Goal: Task Accomplishment & Management: Manage account settings

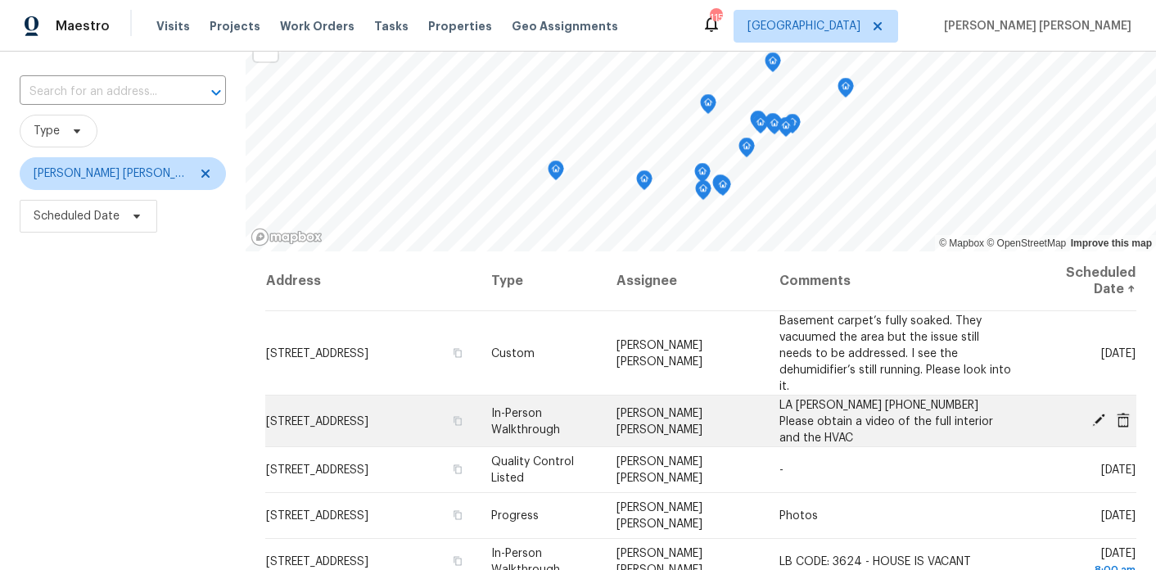
scroll to position [105, 0]
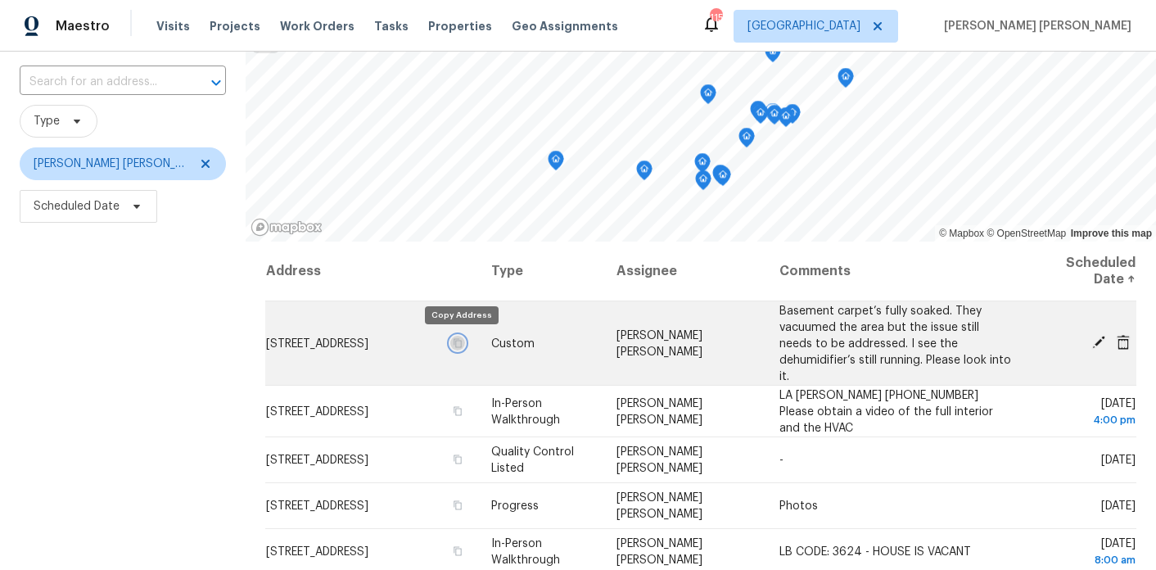
click at [458, 343] on icon "button" at bounding box center [458, 342] width 10 height 10
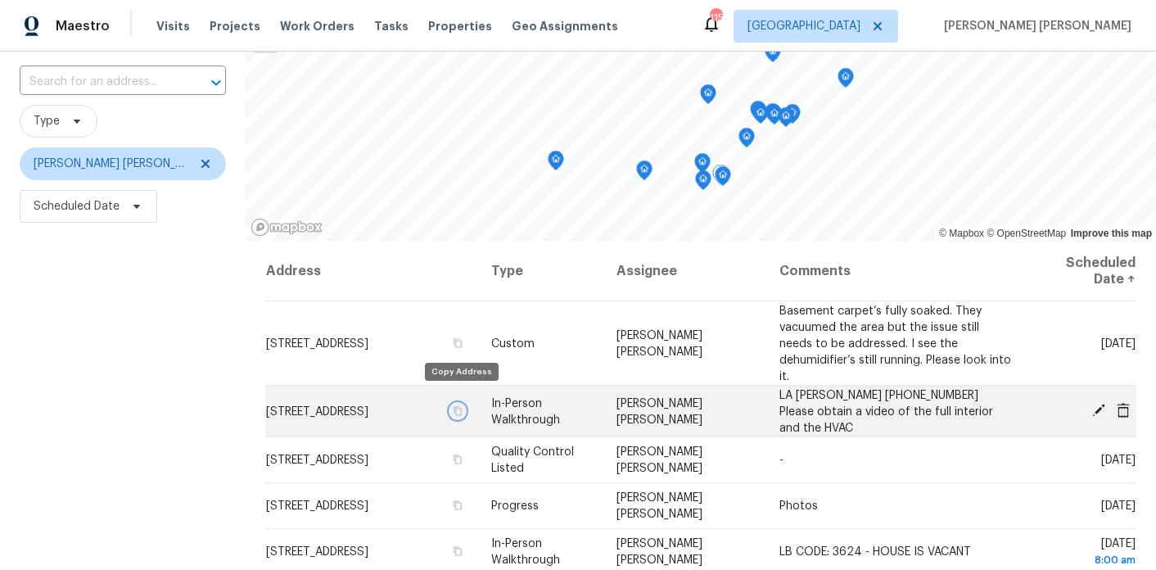
click at [456, 405] on icon "button" at bounding box center [458, 410] width 10 height 10
click at [461, 405] on icon "button" at bounding box center [458, 410] width 10 height 10
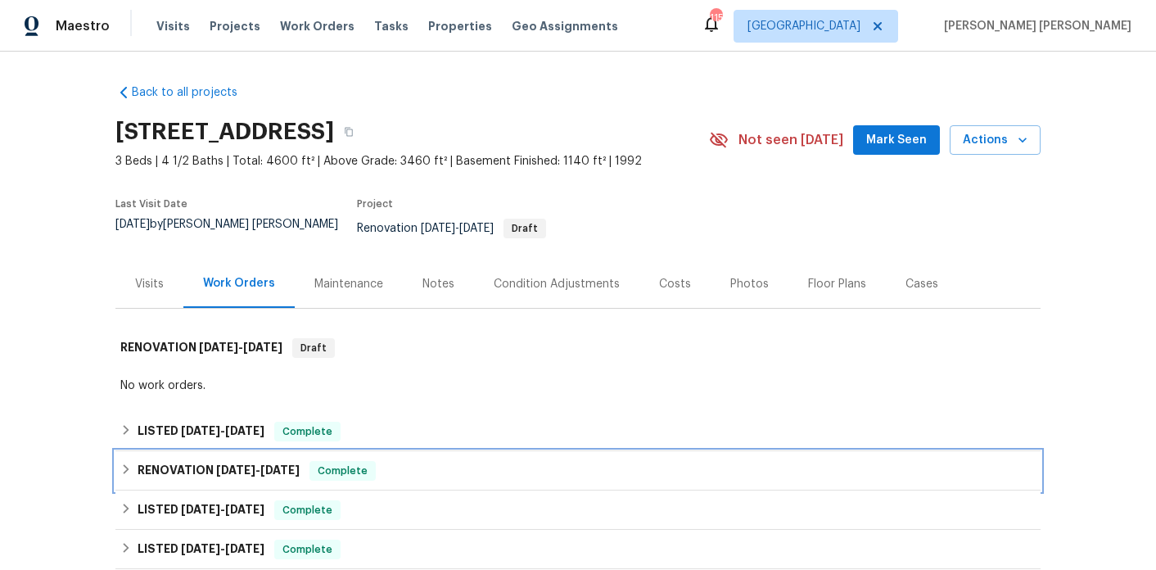
click at [218, 464] on span "[DATE]" at bounding box center [235, 469] width 39 height 11
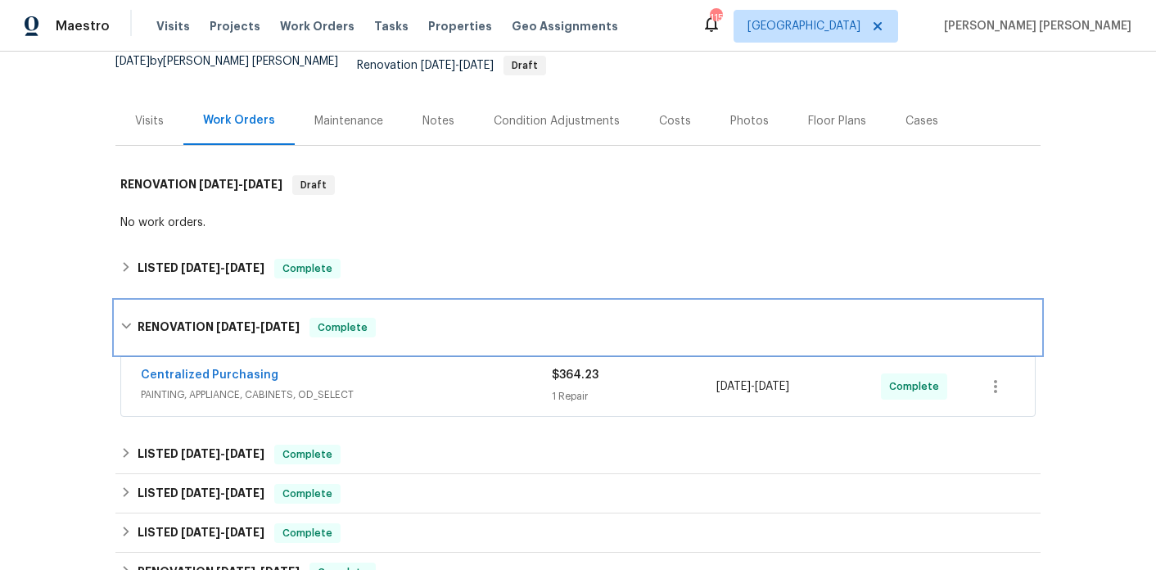
scroll to position [282, 0]
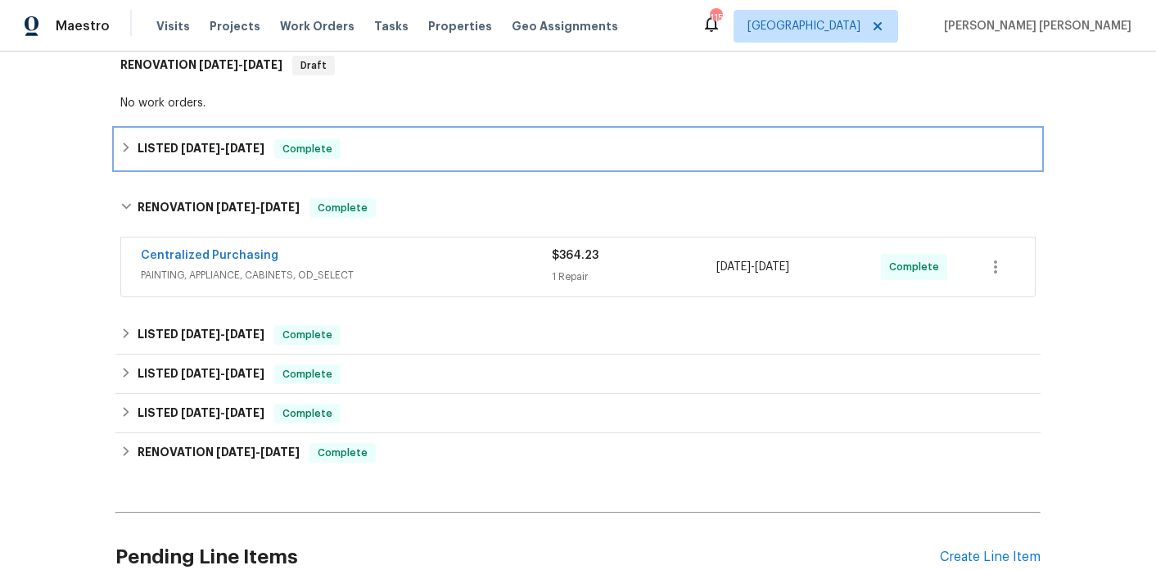
click at [209, 149] on div "LISTED [DATE] - [DATE] Complete" at bounding box center [577, 148] width 925 height 39
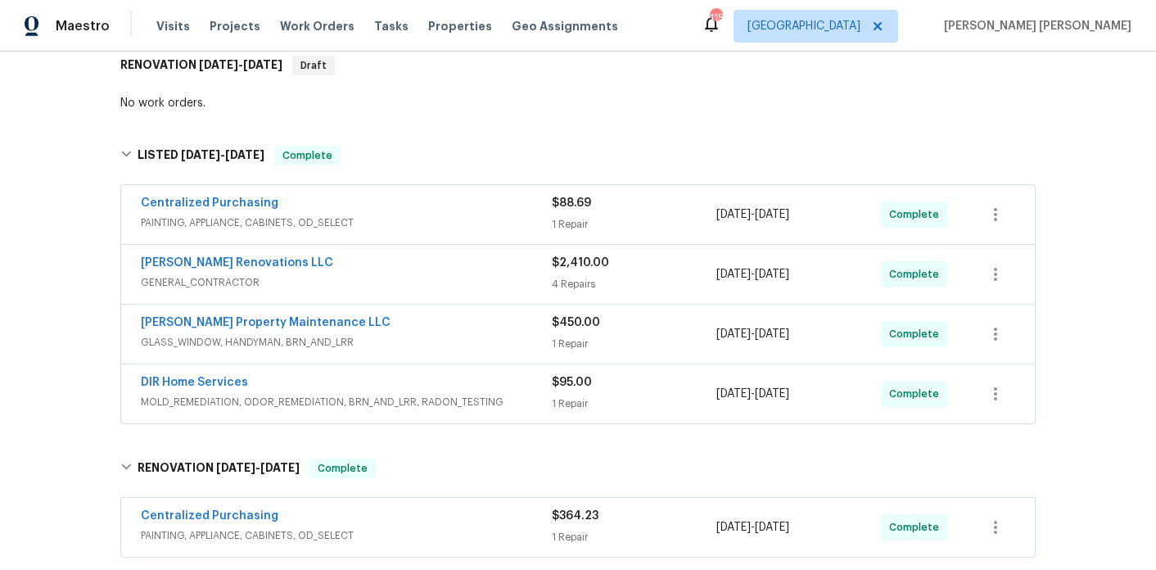
click at [268, 374] on div "DIR Home Services" at bounding box center [346, 384] width 411 height 20
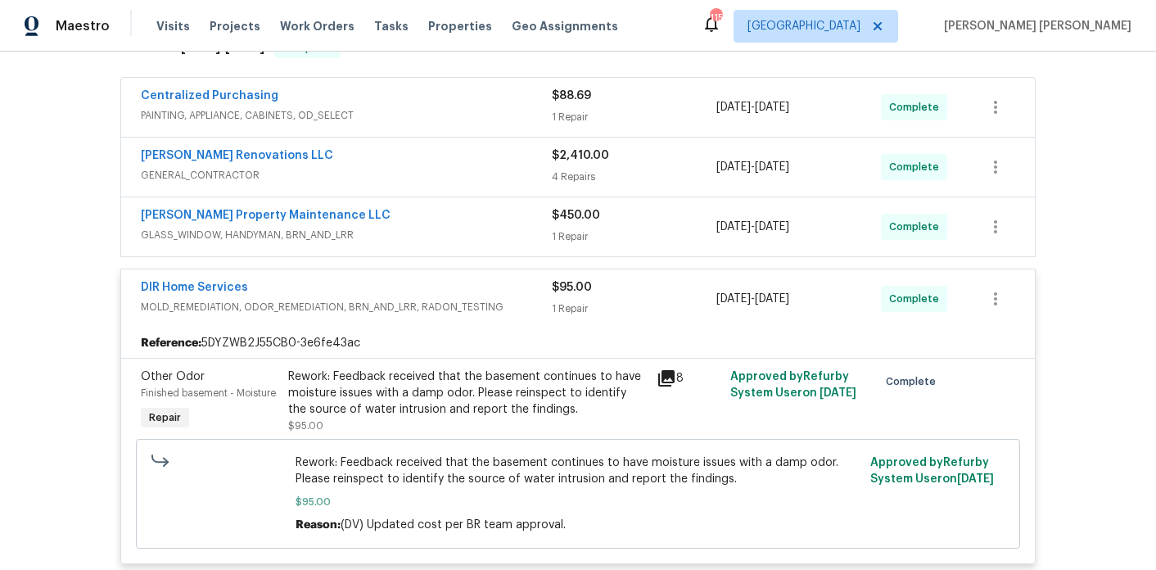
scroll to position [392, 0]
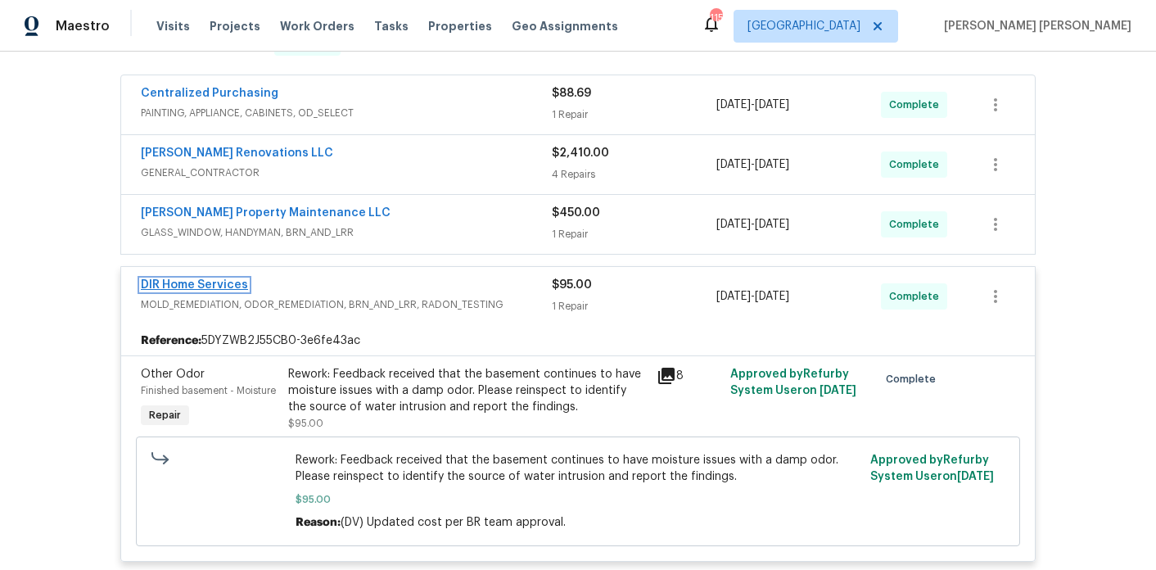
click at [218, 279] on link "DIR Home Services" at bounding box center [194, 284] width 107 height 11
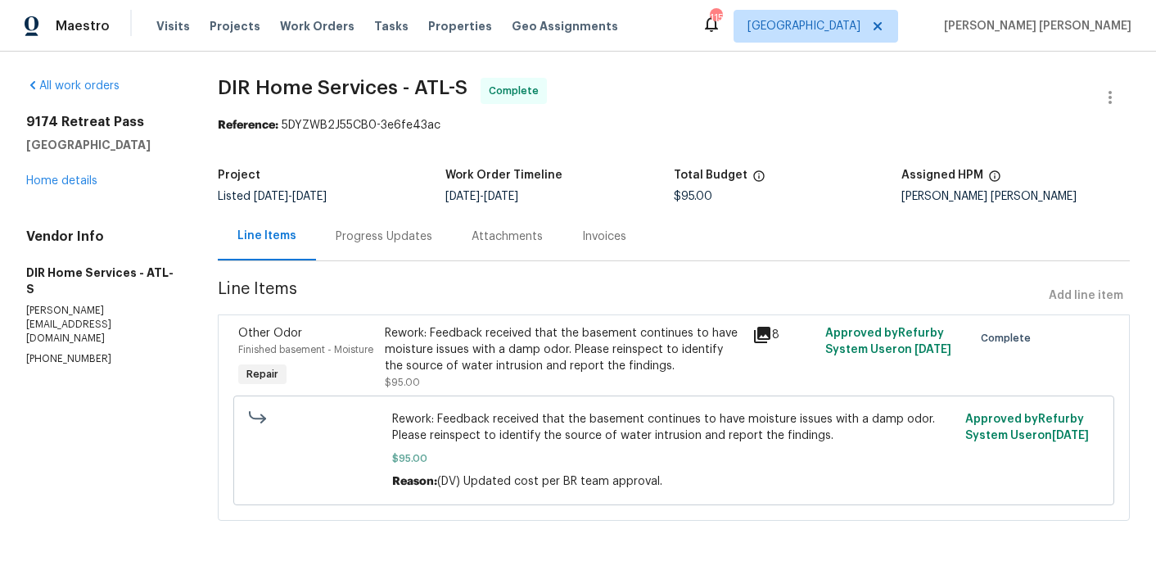
click at [359, 234] on div "Progress Updates" at bounding box center [384, 236] width 97 height 16
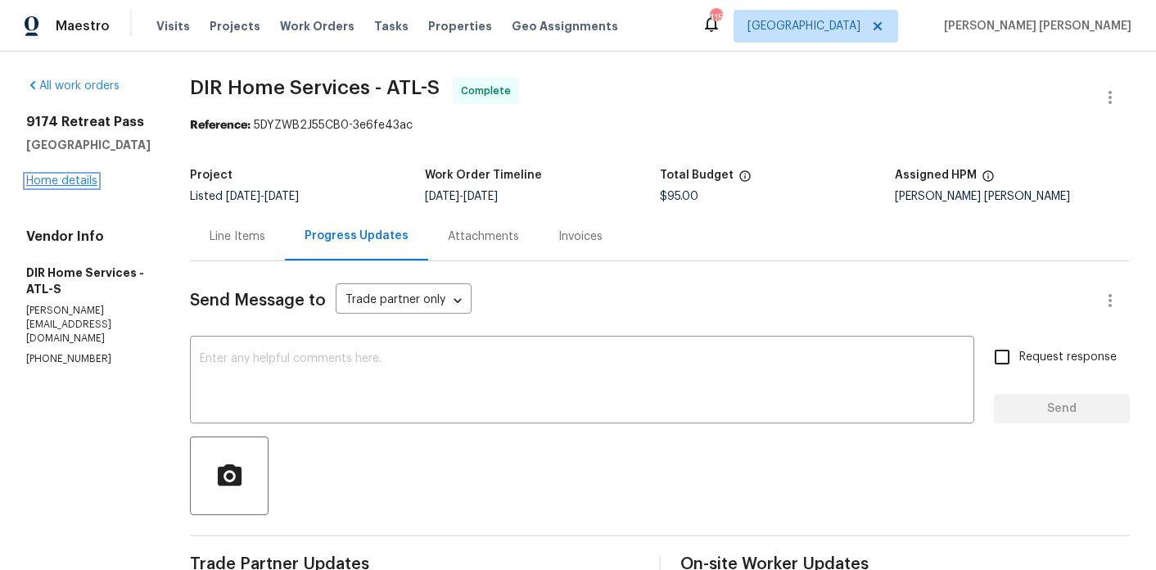
click at [93, 175] on link "Home details" at bounding box center [61, 180] width 71 height 11
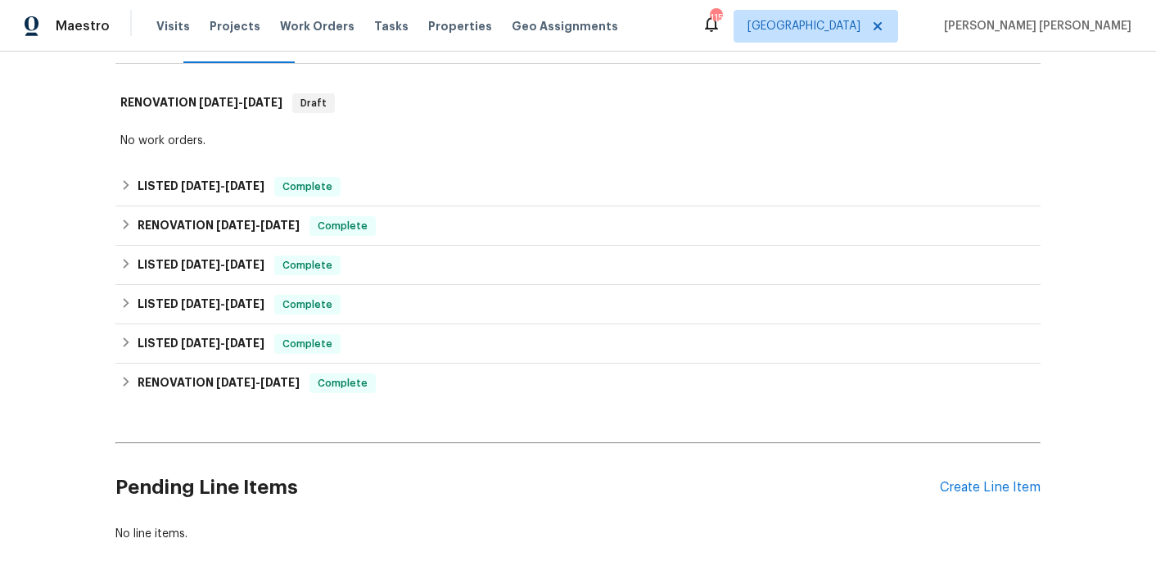
scroll to position [317, 0]
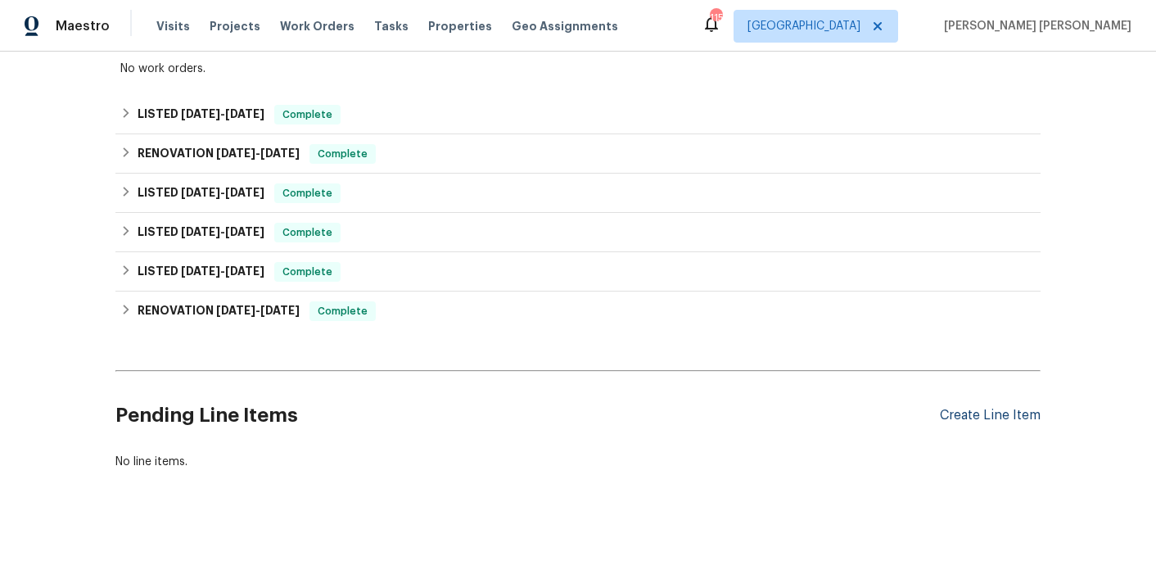
click at [1025, 408] on div "Create Line Item" at bounding box center [990, 416] width 101 height 16
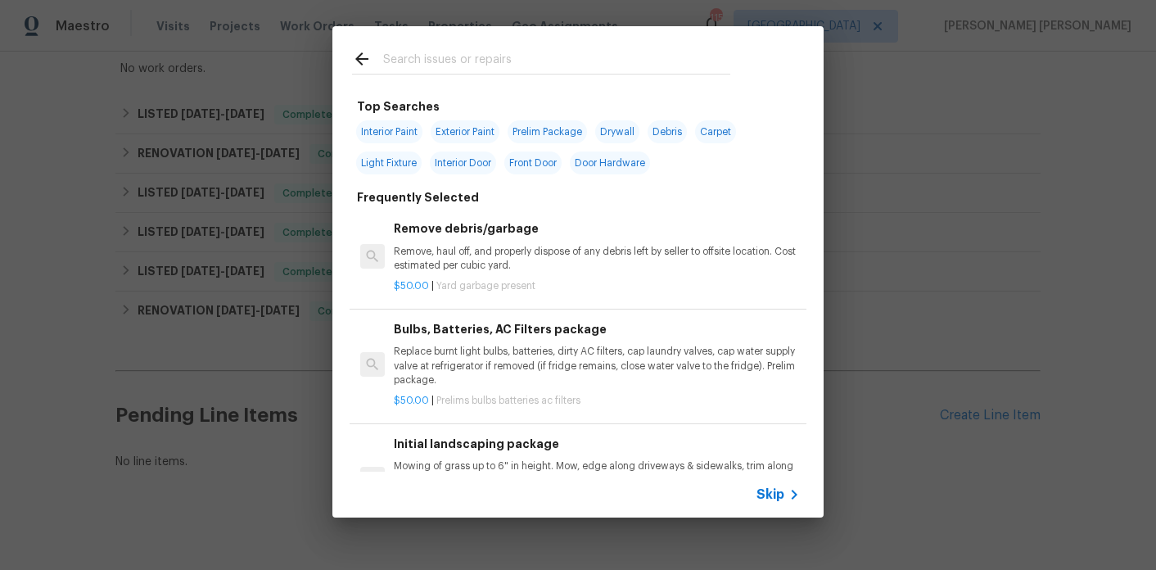
click at [380, 51] on div at bounding box center [367, 61] width 31 height 25
click at [423, 62] on input "text" at bounding box center [556, 61] width 347 height 25
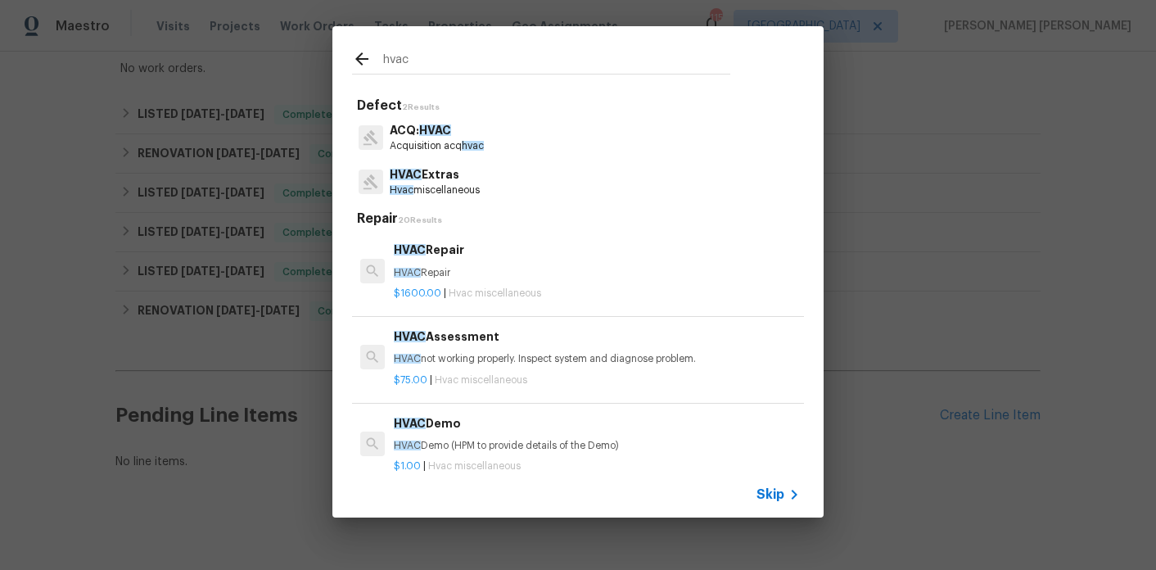
click at [400, 56] on input "hvac" at bounding box center [556, 61] width 347 height 25
type input "hvac"
click at [426, 179] on p "HVAC Extras" at bounding box center [435, 174] width 90 height 17
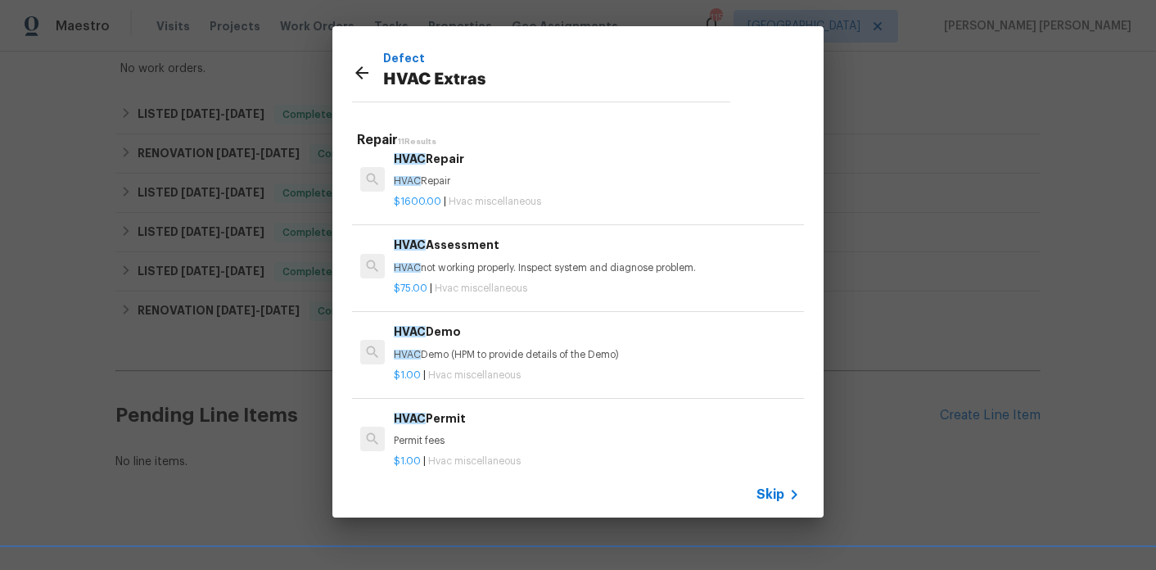
scroll to position [14, 0]
click at [476, 268] on p "HVAC not working properly. Inspect system and diagnose problem." at bounding box center [597, 267] width 406 height 14
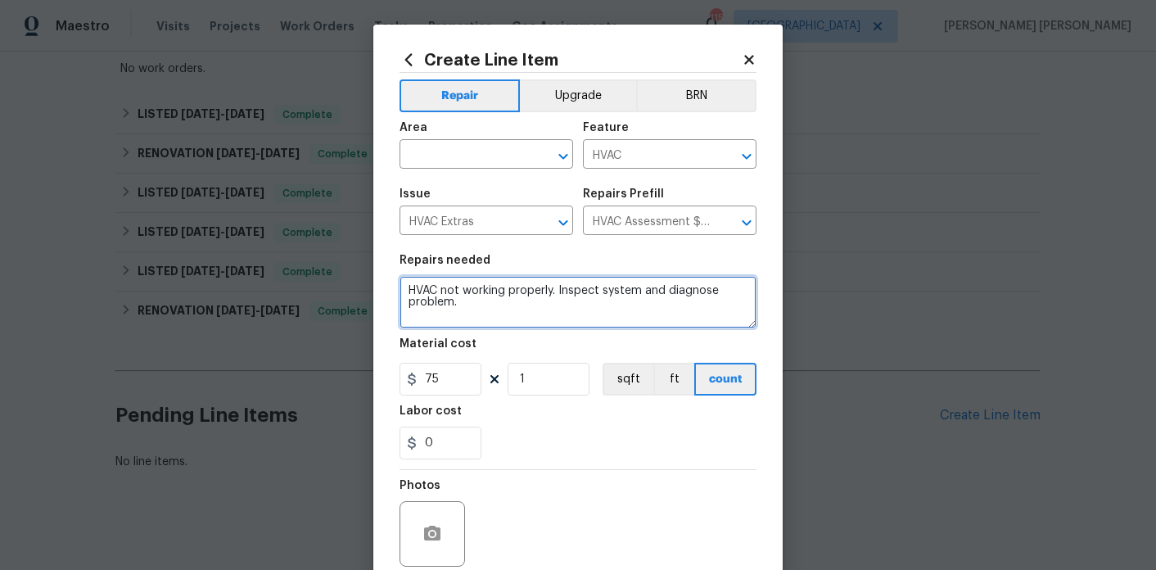
click at [476, 310] on textarea "HVAC not working properly. Inspect system and diagnose problem." at bounding box center [577, 302] width 357 height 52
type textarea "HVAC not working properly. Inspect system and diagnose problem. [PERSON_NAME] T…"
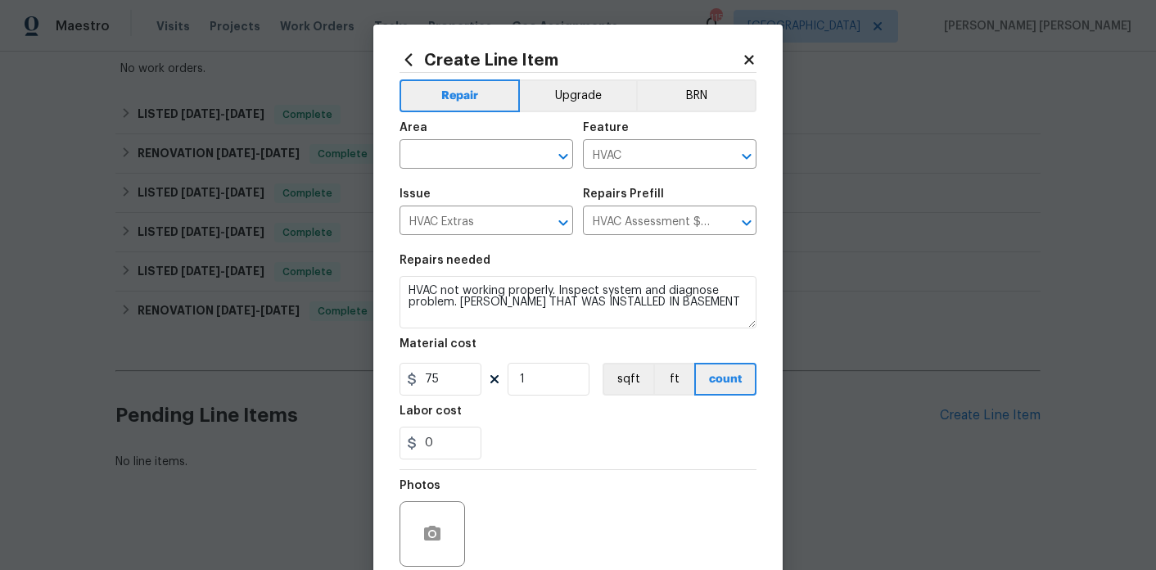
click at [750, 56] on icon at bounding box center [748, 59] width 9 height 9
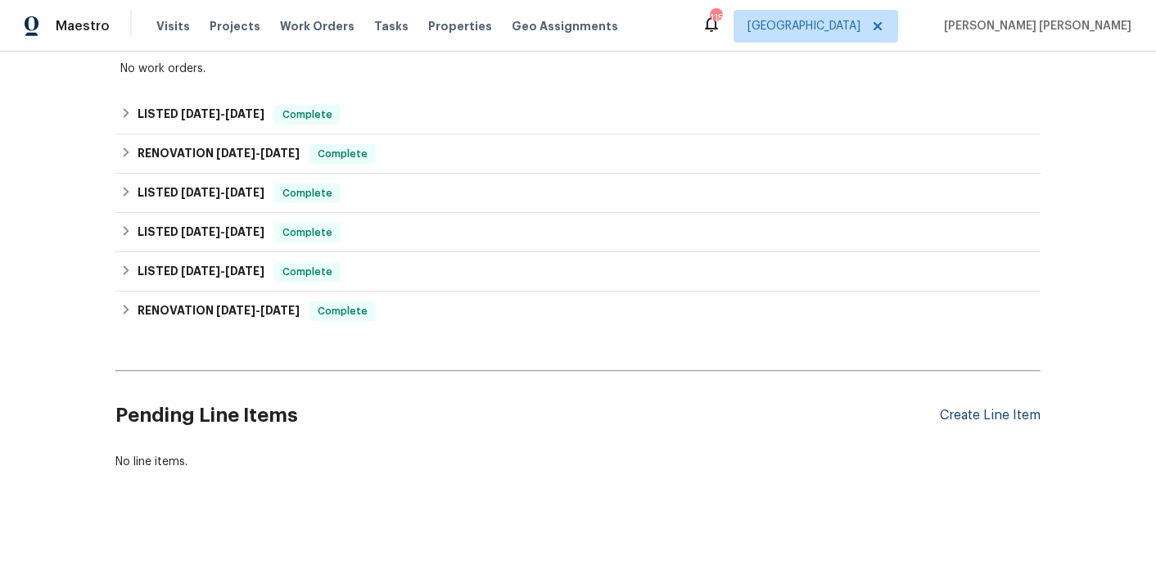
click at [986, 408] on div "Create Line Item" at bounding box center [990, 416] width 101 height 16
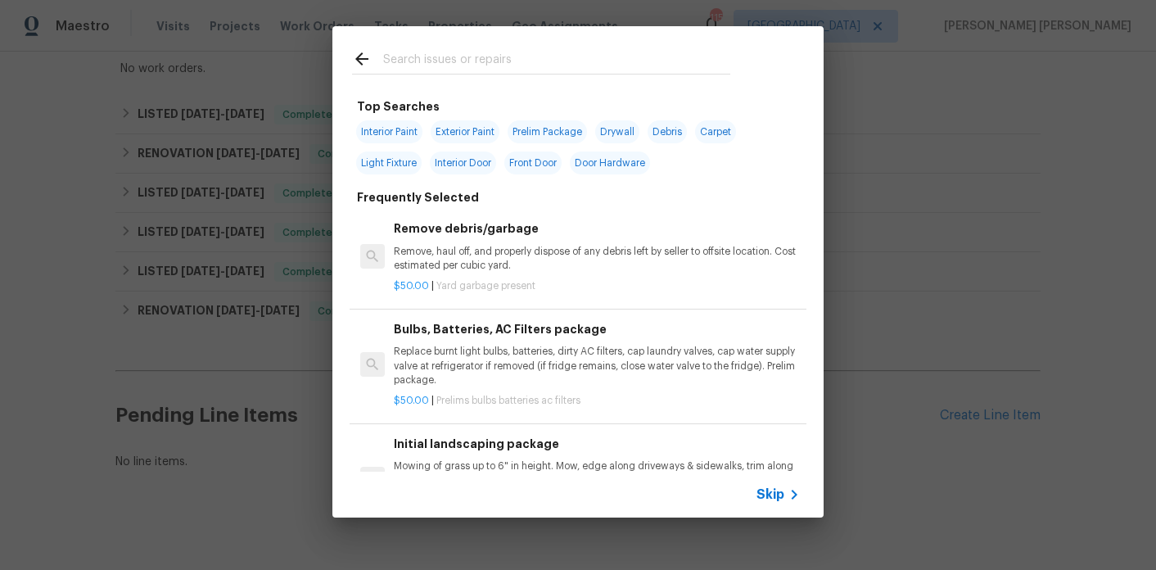
click at [417, 69] on input "text" at bounding box center [556, 61] width 347 height 25
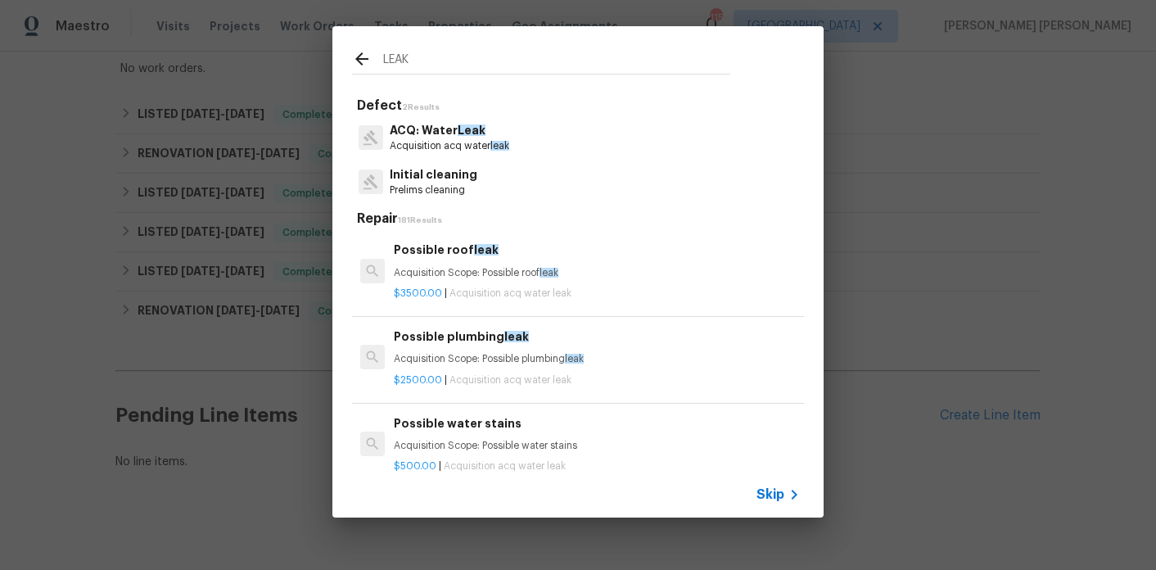
type input "LEAK"
click at [446, 189] on p "Prelims cleaning" at bounding box center [434, 190] width 88 height 14
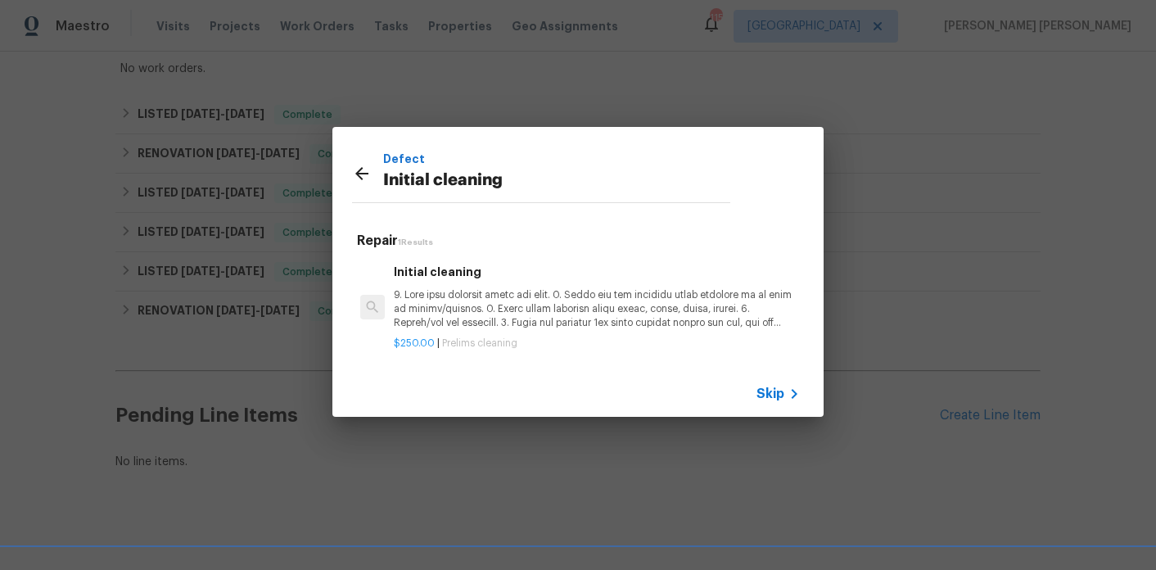
click at [360, 168] on icon at bounding box center [361, 173] width 13 height 13
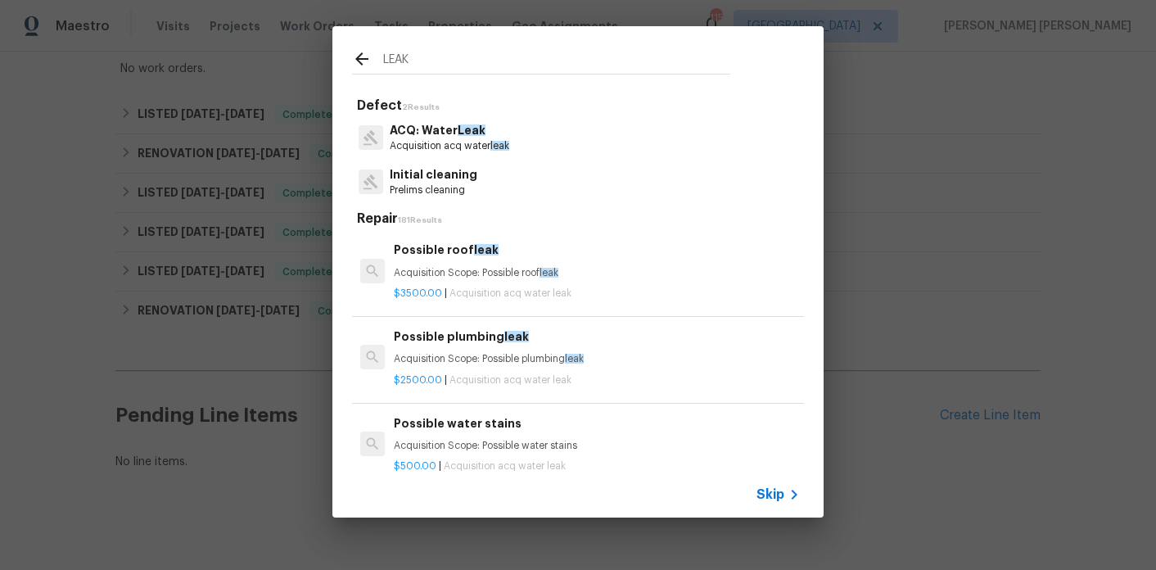
click at [433, 55] on input "LEAK" at bounding box center [556, 61] width 347 height 25
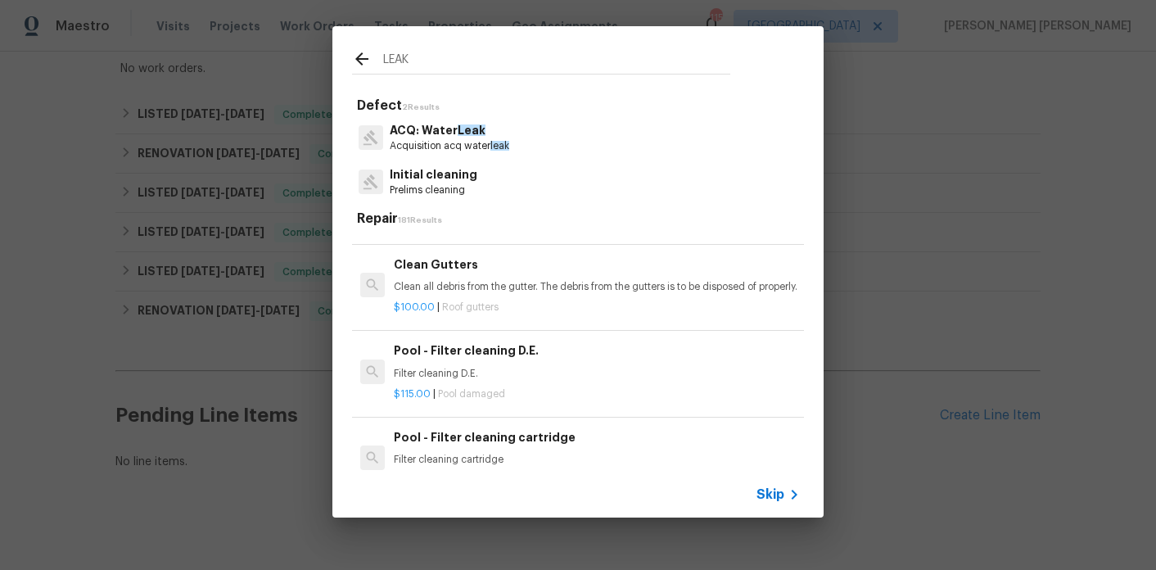
scroll to position [997, 0]
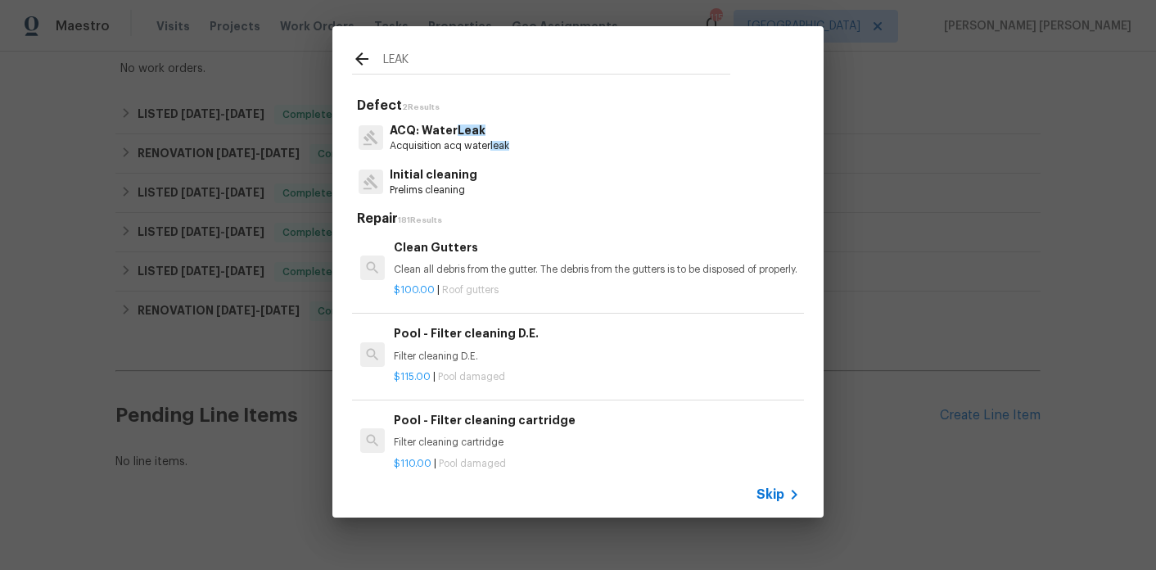
click at [418, 65] on input "LEAK" at bounding box center [556, 61] width 347 height 25
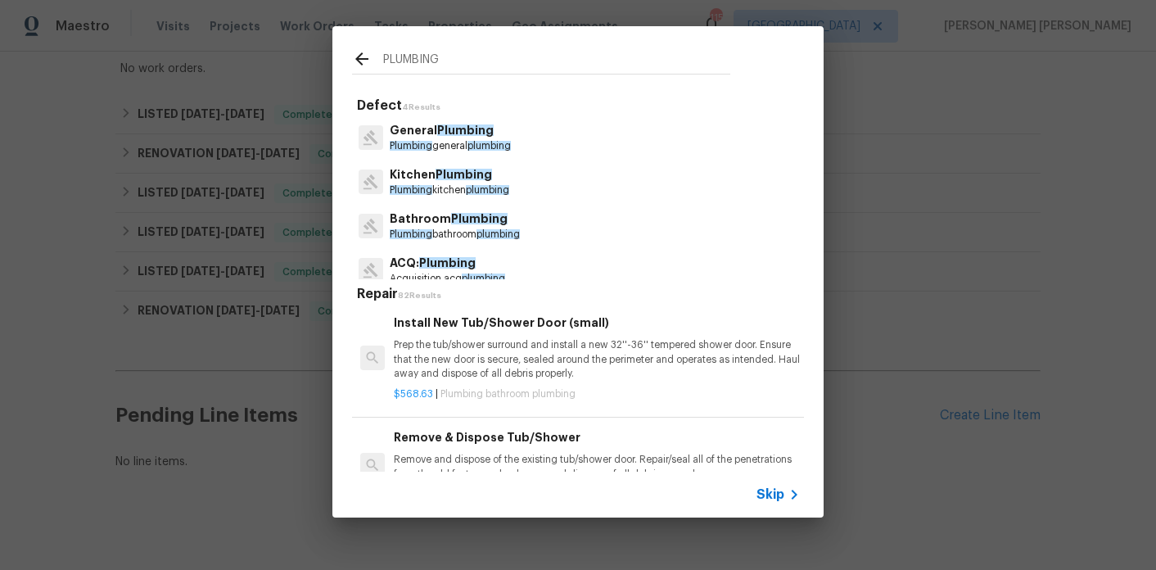
type input "PLUMBING"
click at [459, 150] on p "Plumbing general plumbing" at bounding box center [450, 146] width 121 height 14
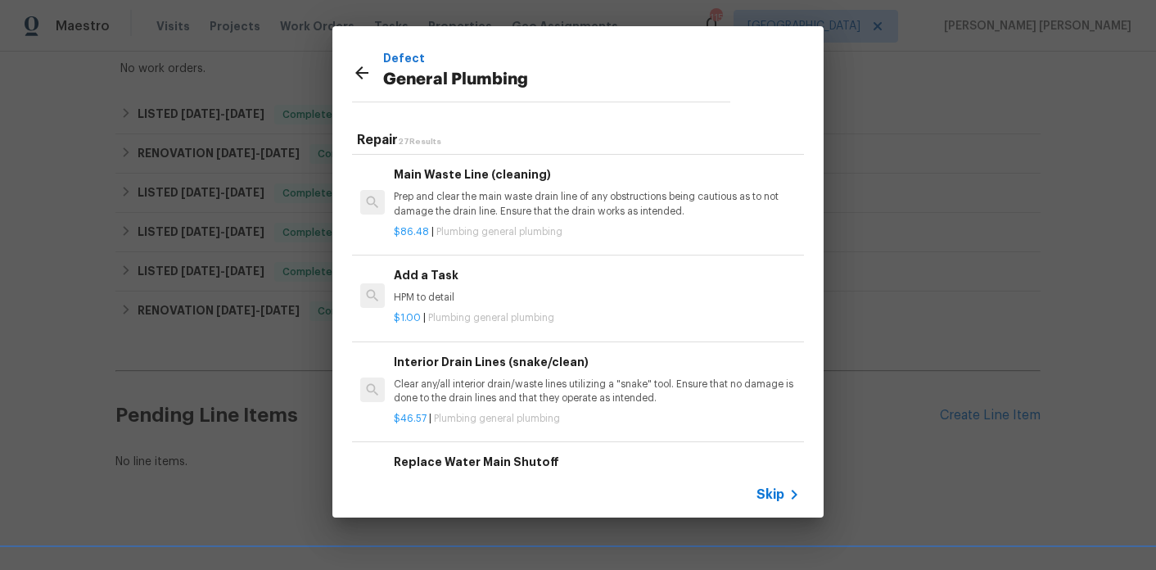
scroll to position [1749, 0]
click at [472, 294] on p "HPM to detail" at bounding box center [597, 295] width 406 height 14
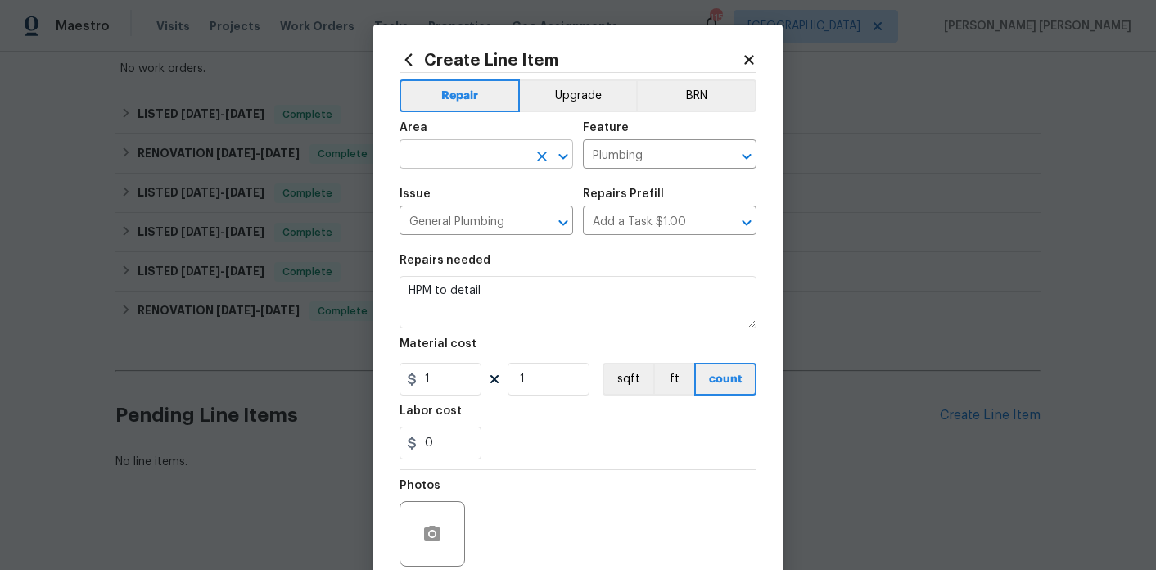
click at [489, 156] on input "text" at bounding box center [463, 155] width 128 height 25
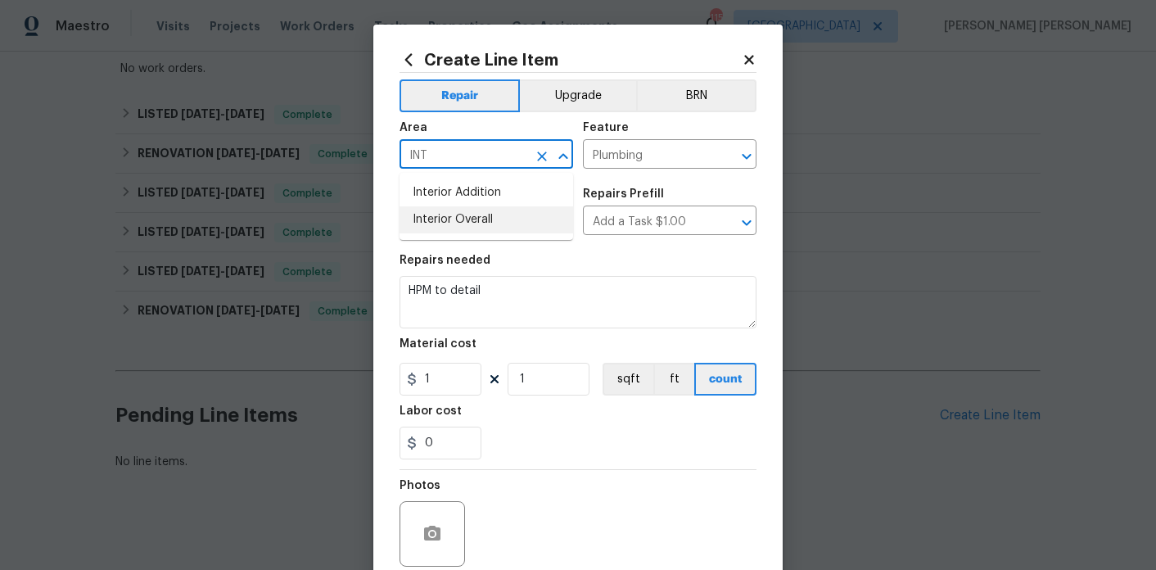
click at [486, 227] on li "Interior Overall" at bounding box center [486, 219] width 174 height 27
type input "Interior Overall"
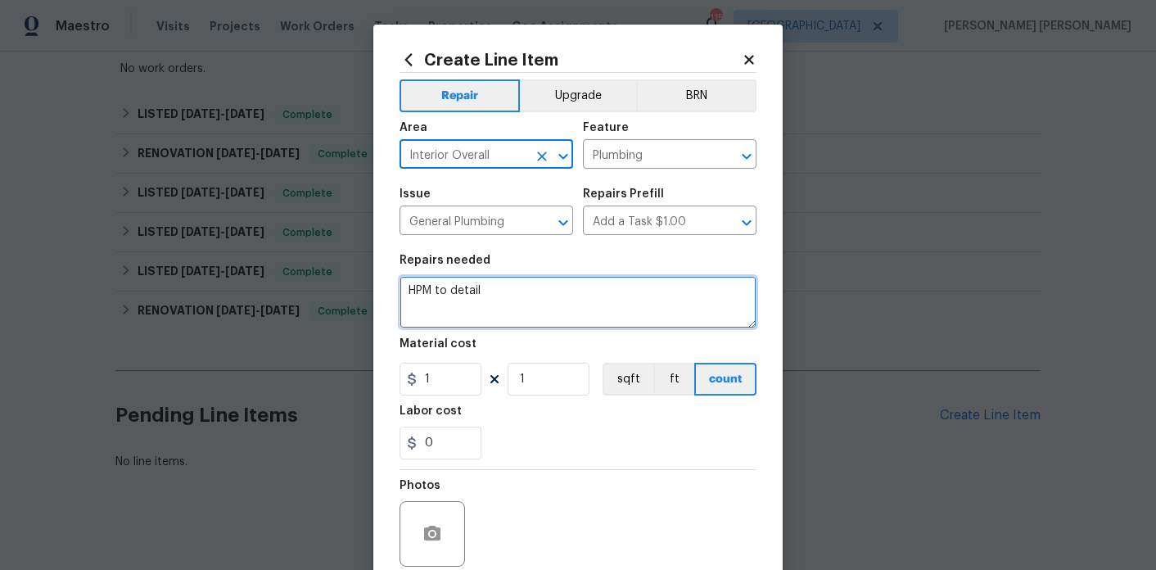
click at [493, 286] on textarea "HPM to detail" at bounding box center [577, 302] width 357 height 52
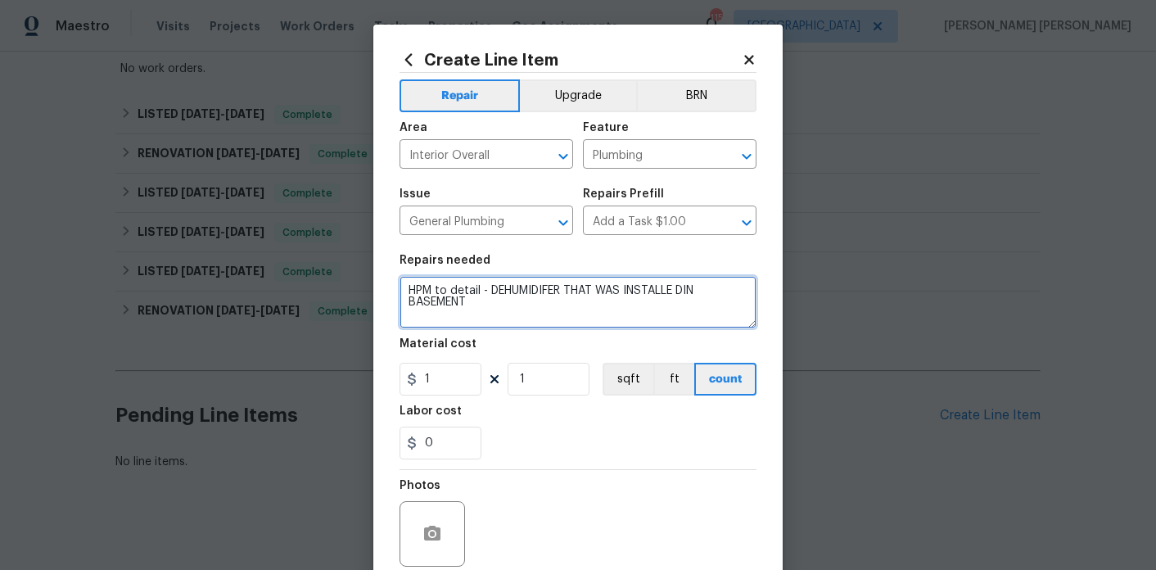
click at [512, 291] on textarea "HPM to detail - DEHUMIDIFER THAT WAS INSTALLE DIN BASEMENT" at bounding box center [577, 302] width 357 height 52
click at [651, 291] on textarea "HPM to detail - DEHUMIDIFIER THAT WAS INSTALLE DIN BASEMENT" at bounding box center [577, 302] width 357 height 52
click at [602, 300] on textarea "HPM to detail - DEHUMIDIFIER THAT WAS INSTALLED IN BASEMENT" at bounding box center [577, 302] width 357 height 52
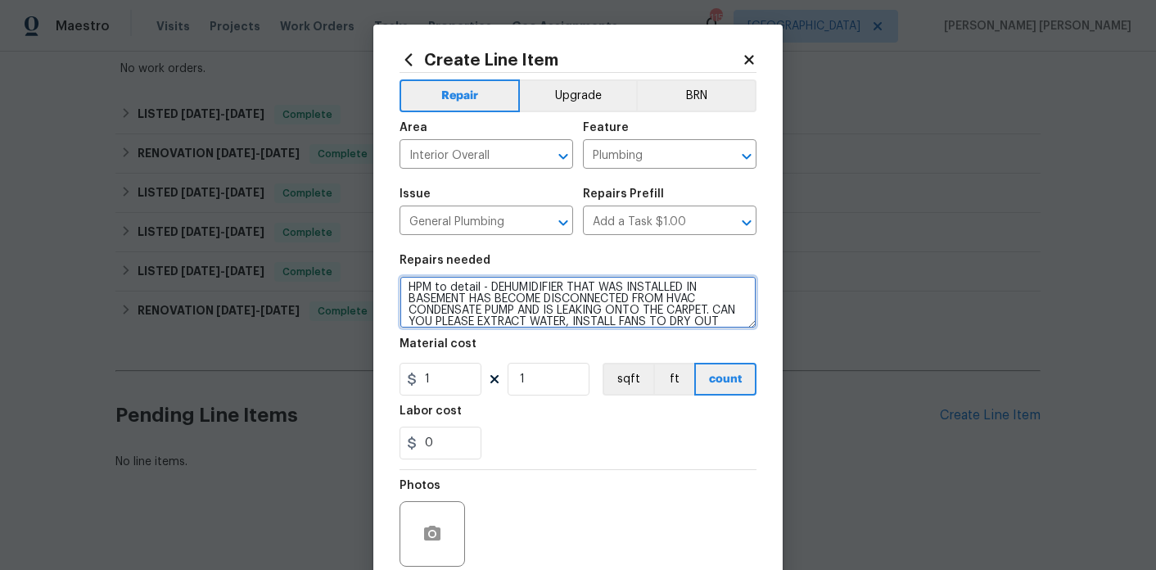
scroll to position [15, 0]
click at [563, 326] on textarea "HPM to detail - DEHUMIDIFIER THAT WAS INSTALLED IN BASEMENT HAS BECOME DISCONNE…" at bounding box center [577, 302] width 357 height 52
click at [644, 324] on textarea "HPM to detail - DEHUMIDIFIER THAT WAS INSTALLED IN BASEMENT HAS BECOME DISCONNE…" at bounding box center [577, 302] width 357 height 52
type textarea "HPM to detail - DEHUMIDIFIER THAT WAS INSTALLED IN BASEMENT HAS BECOME DISCONNE…"
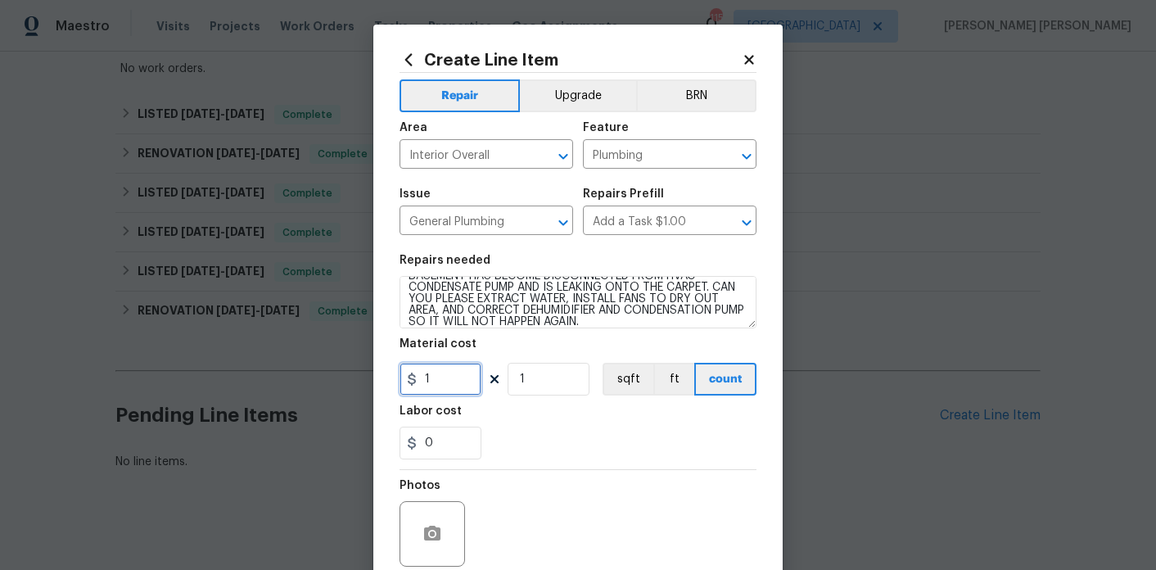
click at [444, 390] on input "1" at bounding box center [440, 379] width 82 height 33
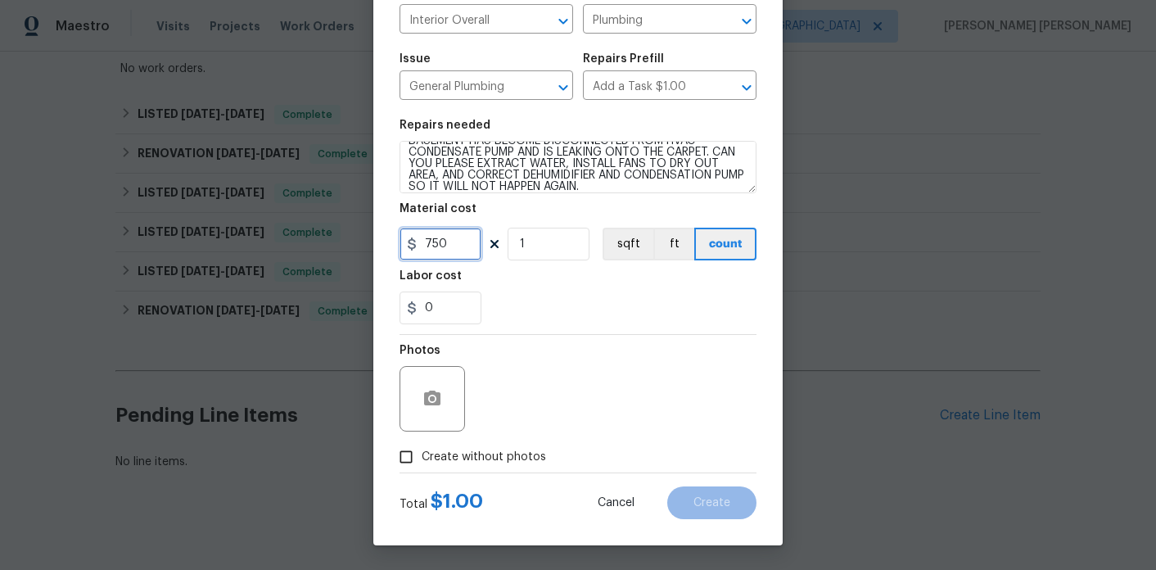
type input "750"
click at [507, 459] on span "Create without photos" at bounding box center [484, 457] width 124 height 17
click at [422, 459] on input "Create without photos" at bounding box center [405, 456] width 31 height 31
checkbox input "true"
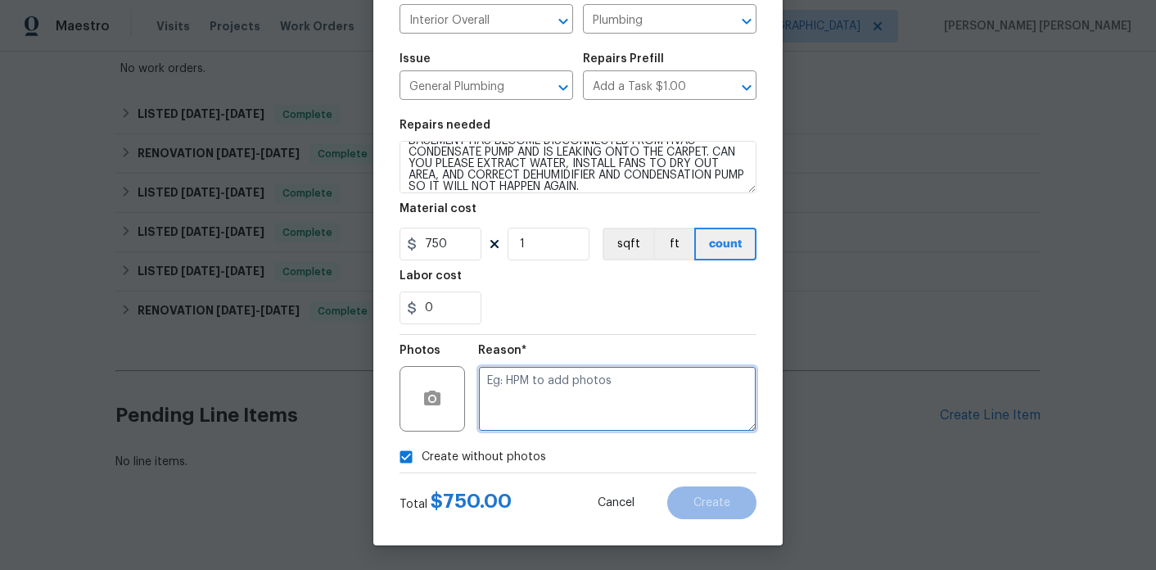
click at [604, 407] on textarea at bounding box center [617, 398] width 278 height 65
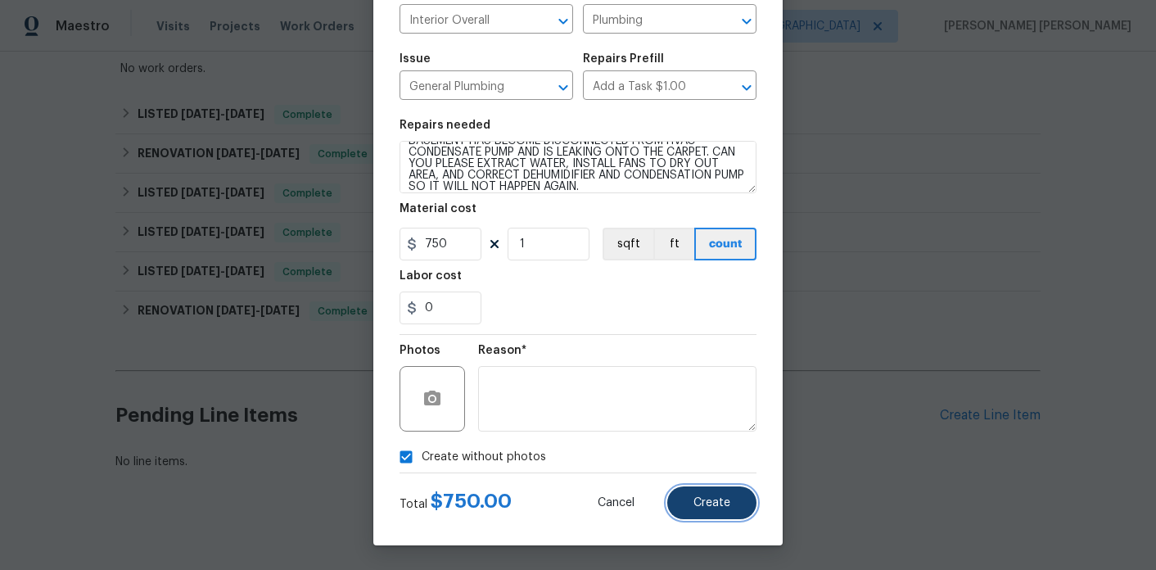
click at [720, 503] on span "Create" at bounding box center [711, 503] width 37 height 12
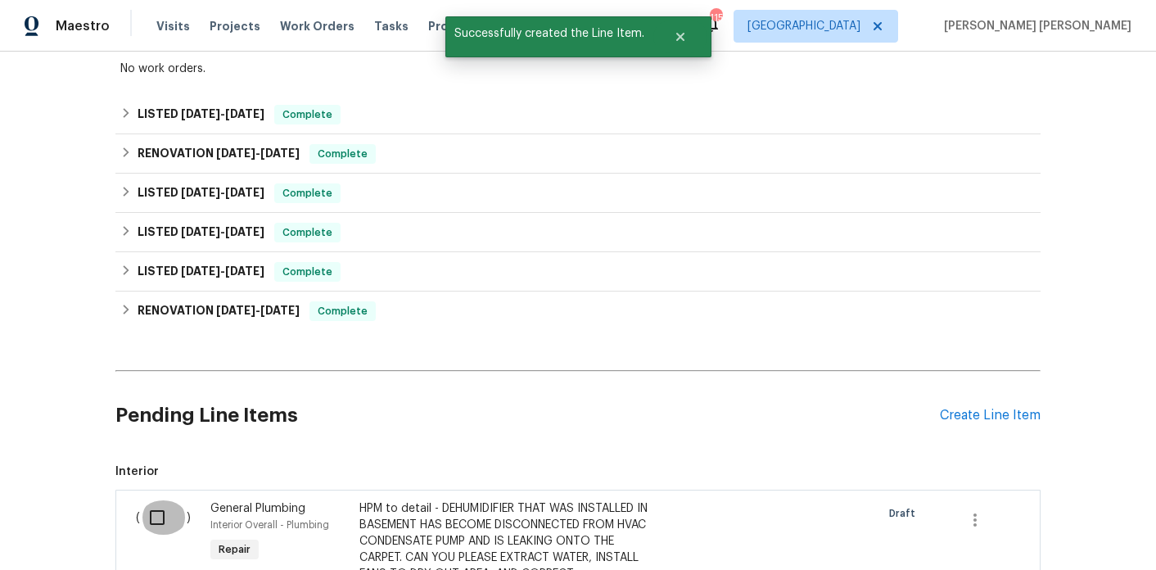
click at [155, 508] on input "checkbox" at bounding box center [163, 517] width 47 height 34
checkbox input "true"
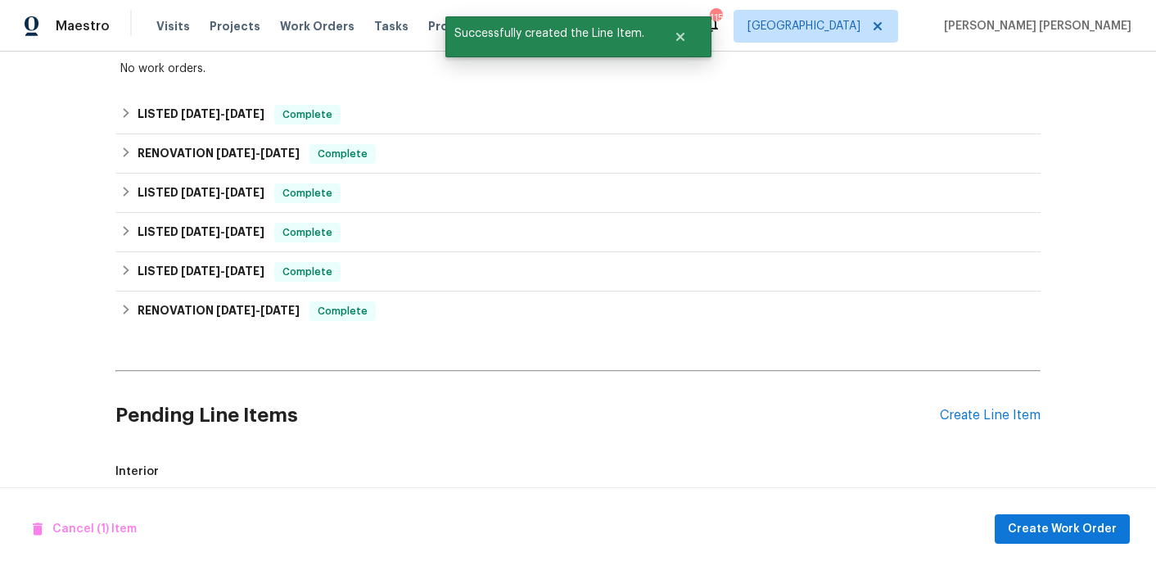
scroll to position [490, 0]
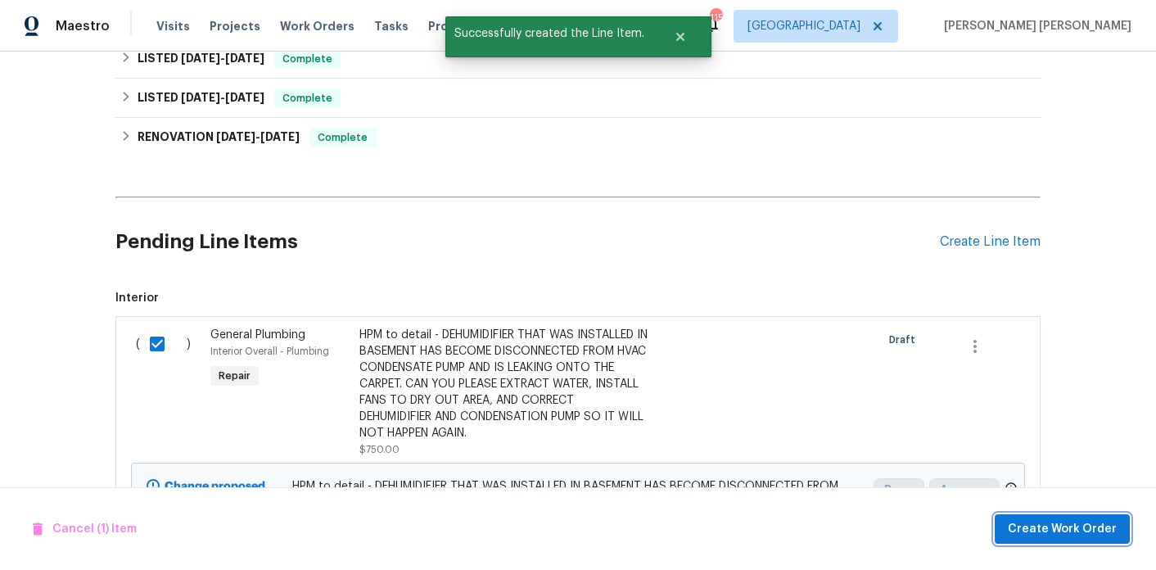
click at [1035, 532] on span "Create Work Order" at bounding box center [1062, 529] width 109 height 20
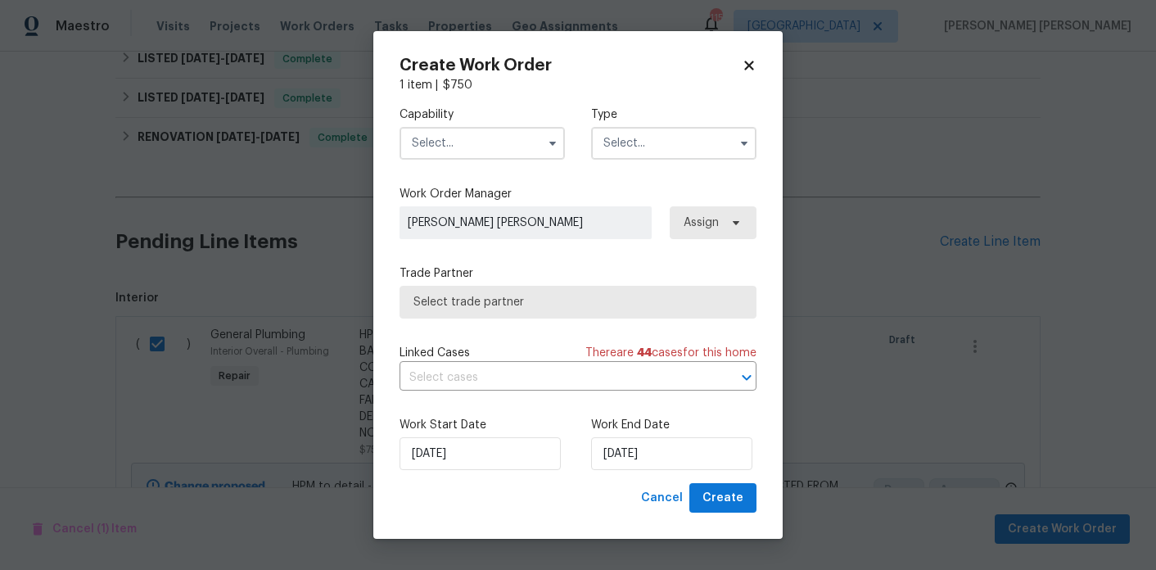
click at [480, 155] on input "text" at bounding box center [481, 143] width 165 height 33
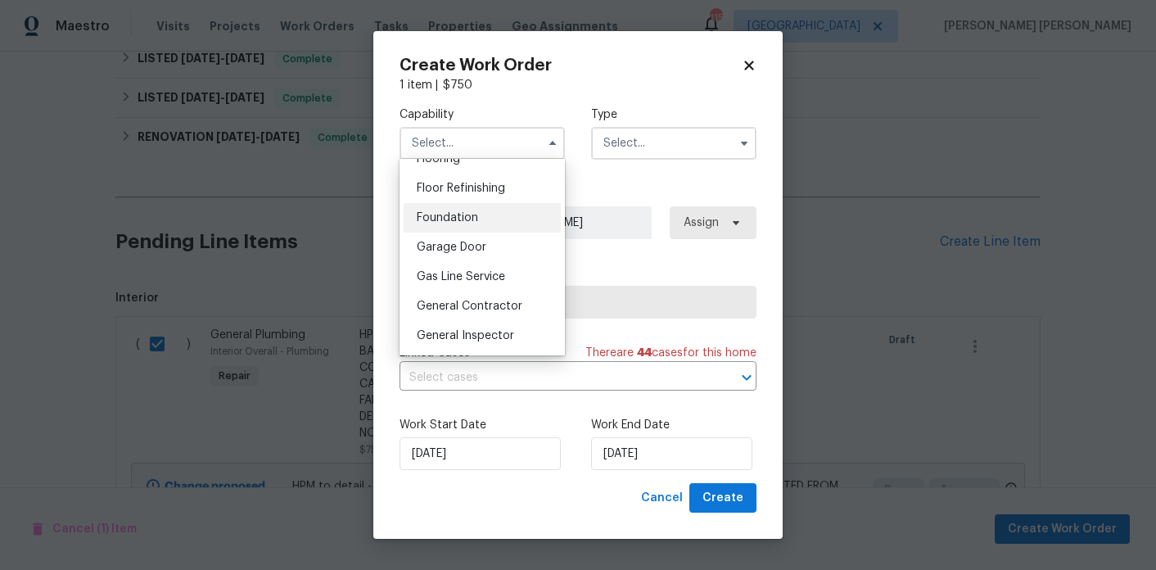
scroll to position [656, 0]
click at [498, 299] on span "General Contractor" at bounding box center [470, 304] width 106 height 11
type input "General Contractor"
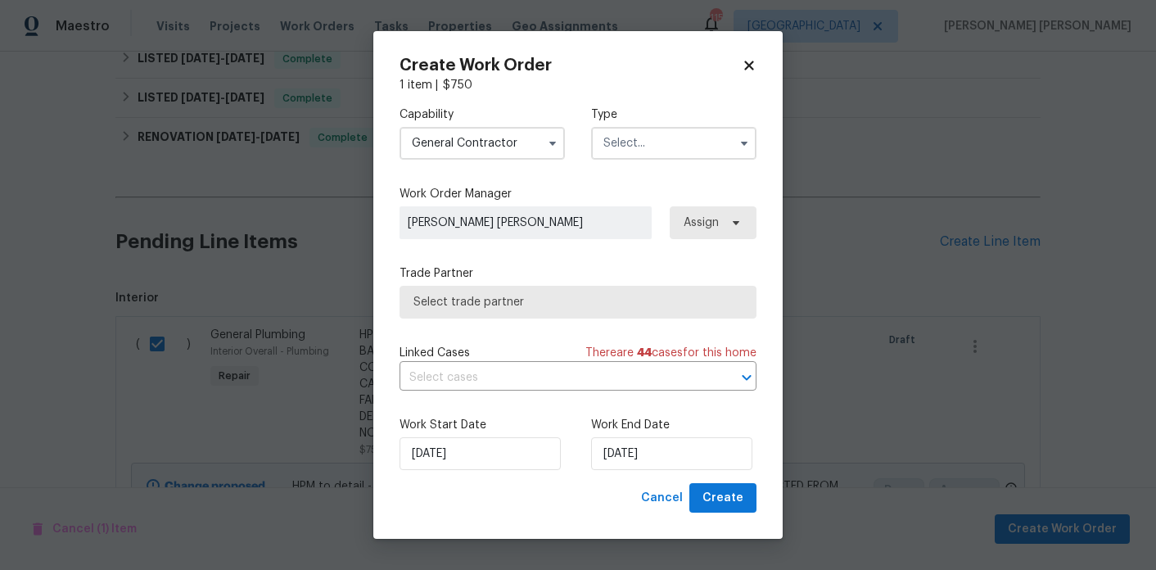
click at [635, 142] on input "text" at bounding box center [673, 143] width 165 height 33
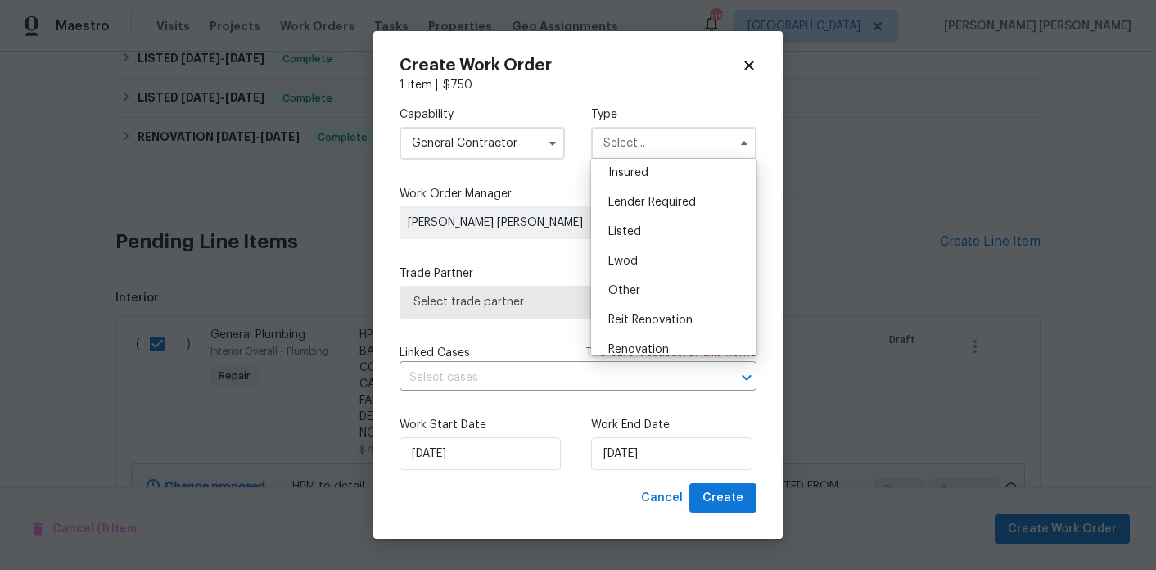
scroll to position [92, 0]
click at [643, 225] on div "Listed" at bounding box center [673, 232] width 157 height 29
type input "Listed"
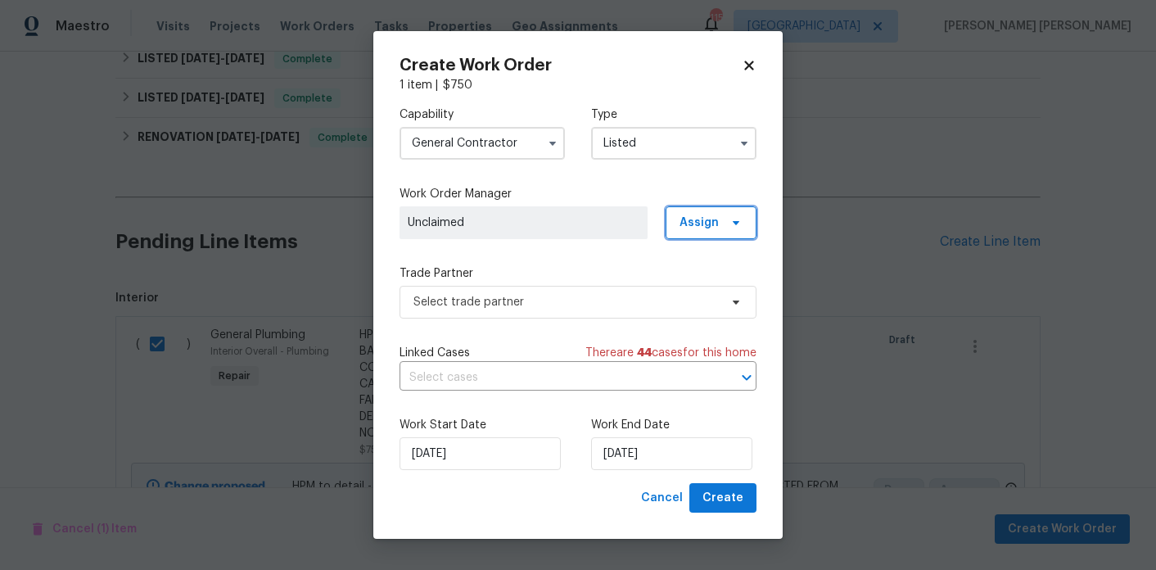
click at [688, 212] on span "Assign" at bounding box center [710, 222] width 91 height 33
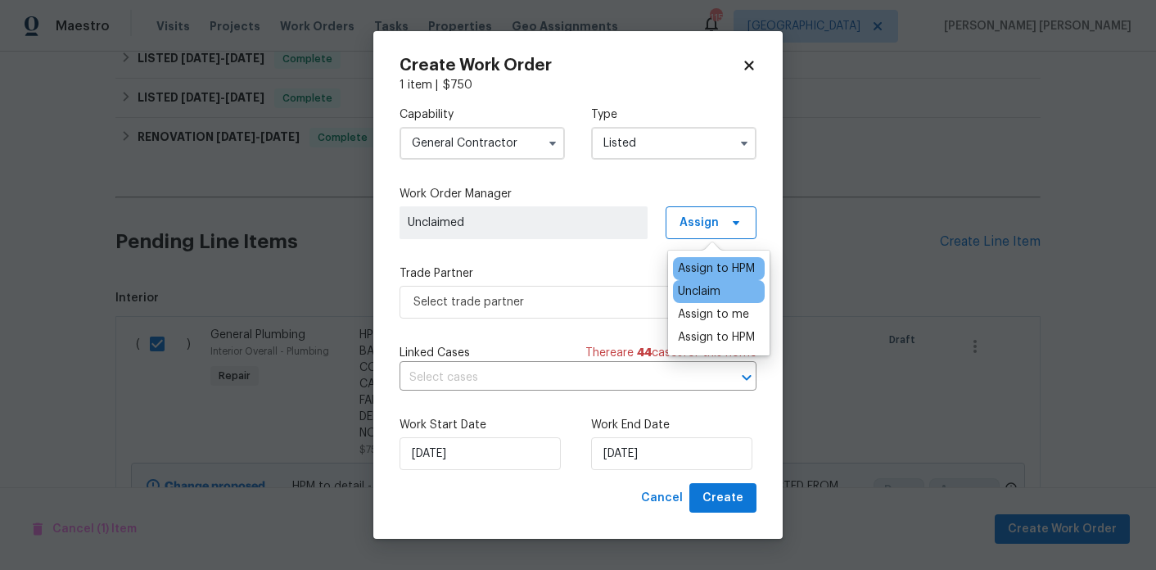
click at [711, 267] on div "Assign to HPM" at bounding box center [716, 268] width 77 height 16
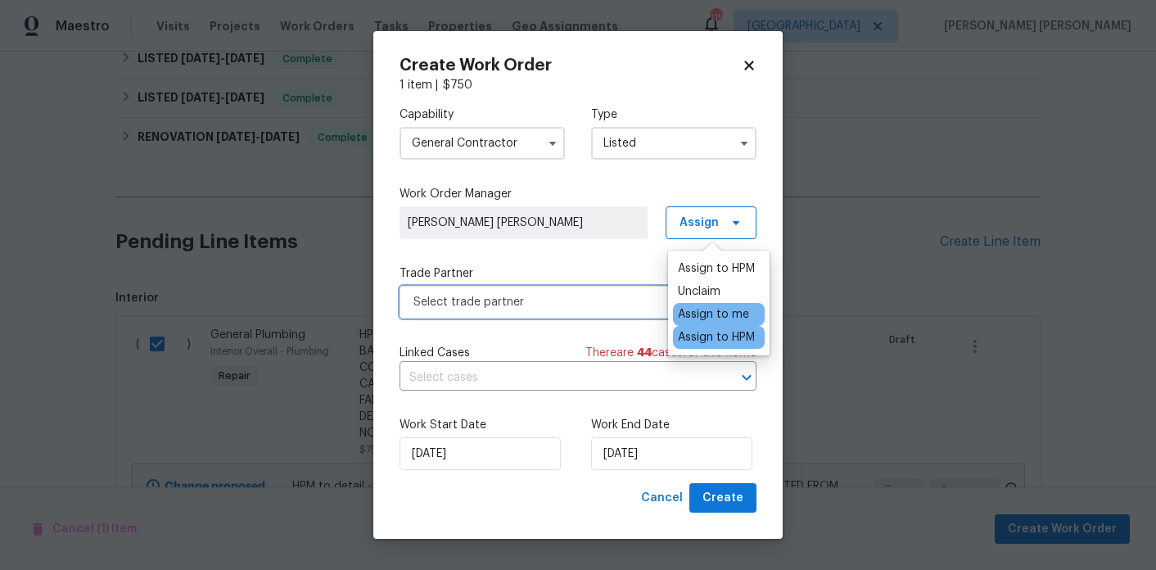
click at [601, 304] on span "Select trade partner" at bounding box center [565, 302] width 305 height 16
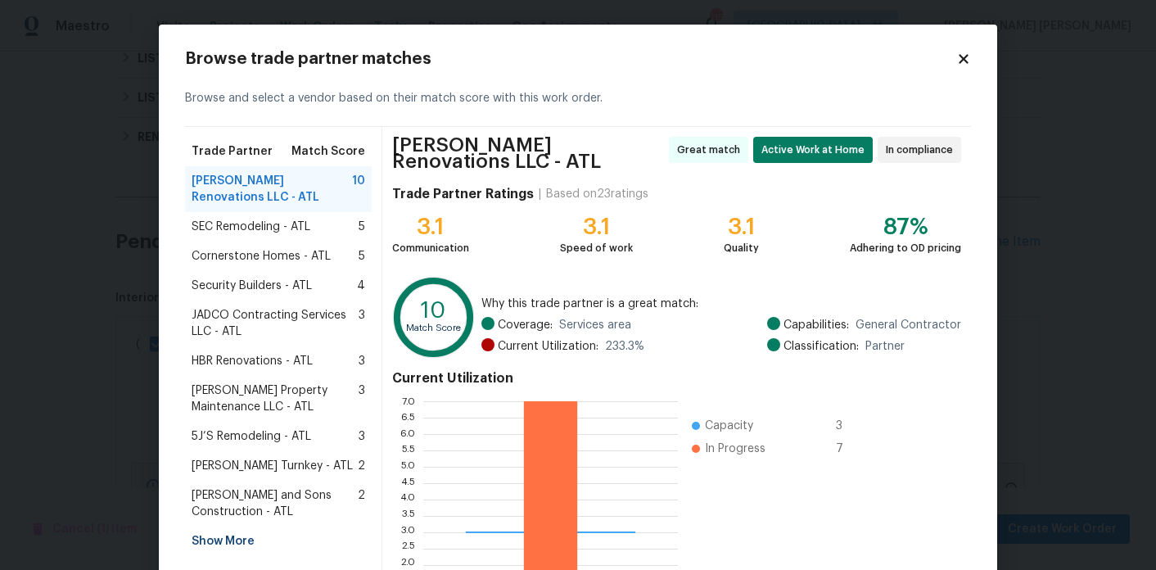
scroll to position [152, 0]
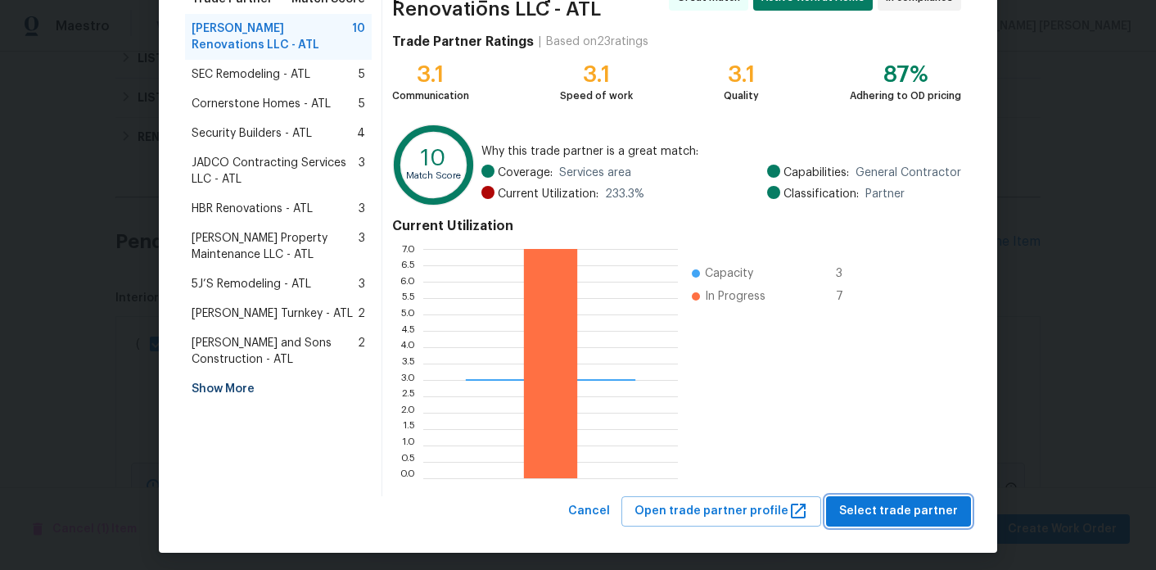
click at [879, 513] on span "Select trade partner" at bounding box center [898, 511] width 119 height 20
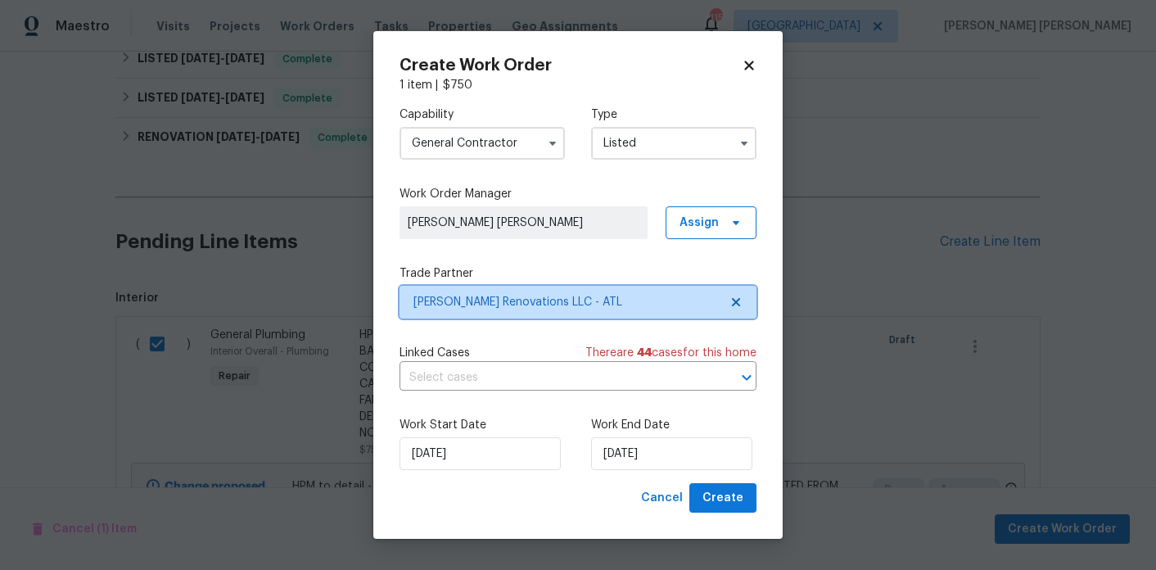
scroll to position [0, 0]
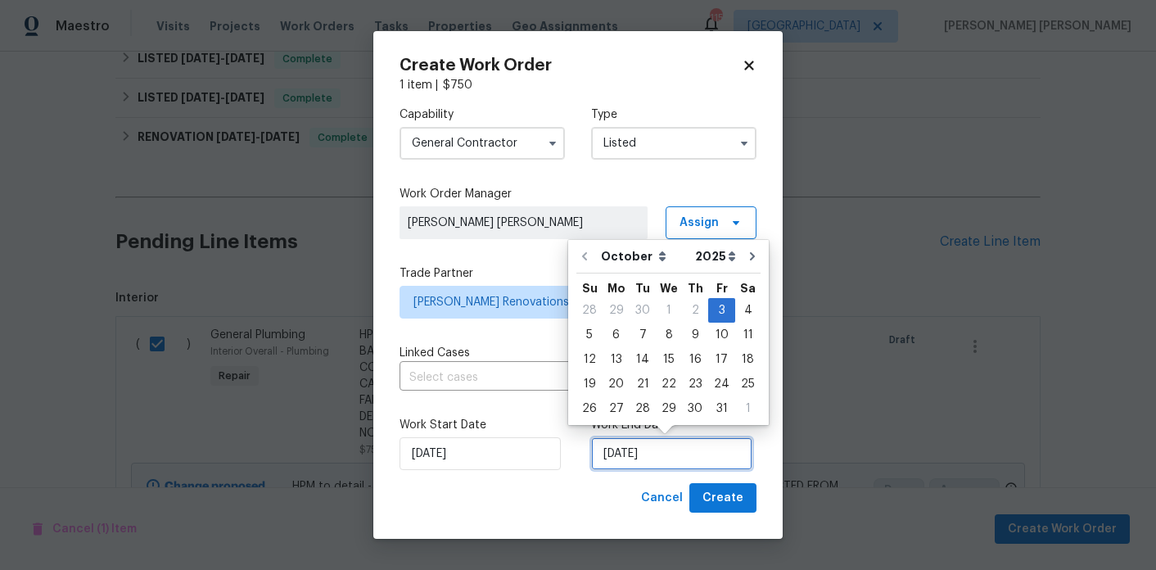
click at [661, 439] on input "[DATE]" at bounding box center [671, 453] width 161 height 33
click at [622, 336] on div "6" at bounding box center [615, 334] width 27 height 23
type input "[DATE]"
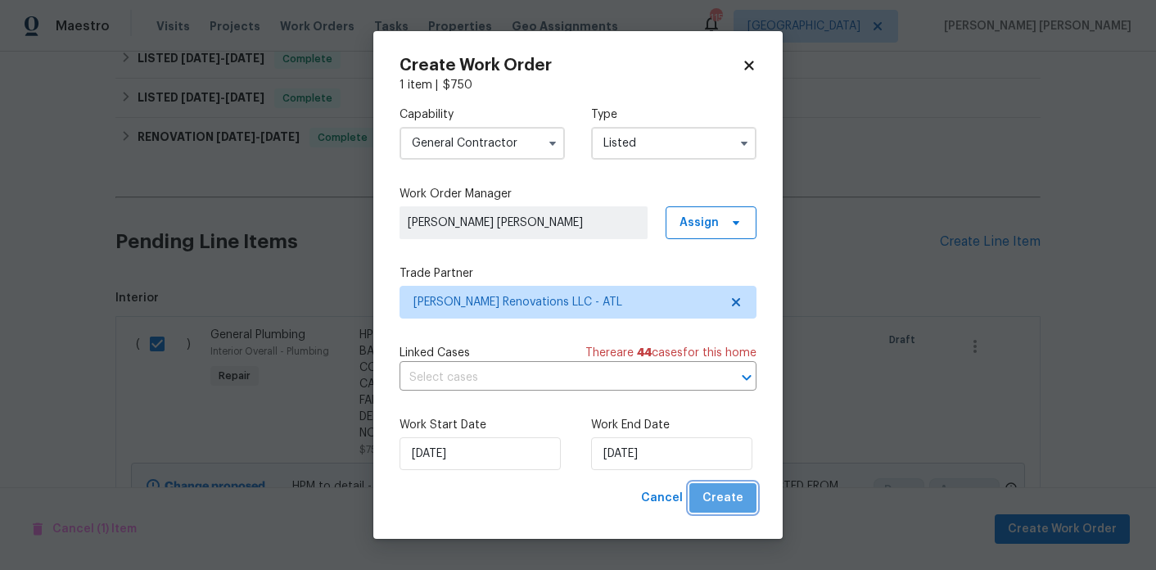
click at [735, 501] on span "Create" at bounding box center [722, 498] width 41 height 20
checkbox input "false"
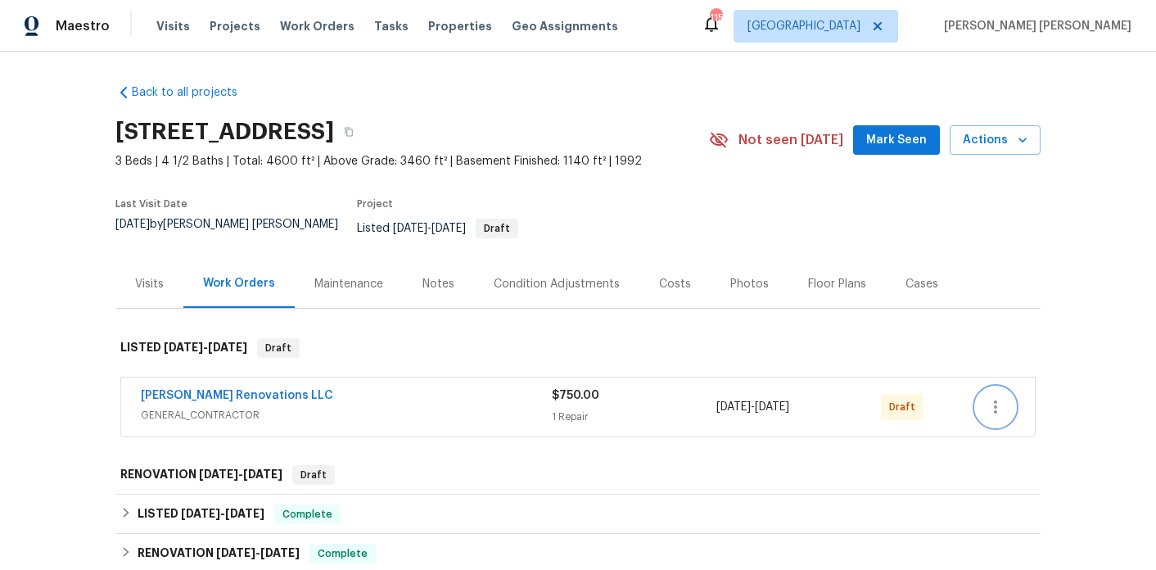
click at [1006, 392] on button "button" at bounding box center [995, 406] width 39 height 39
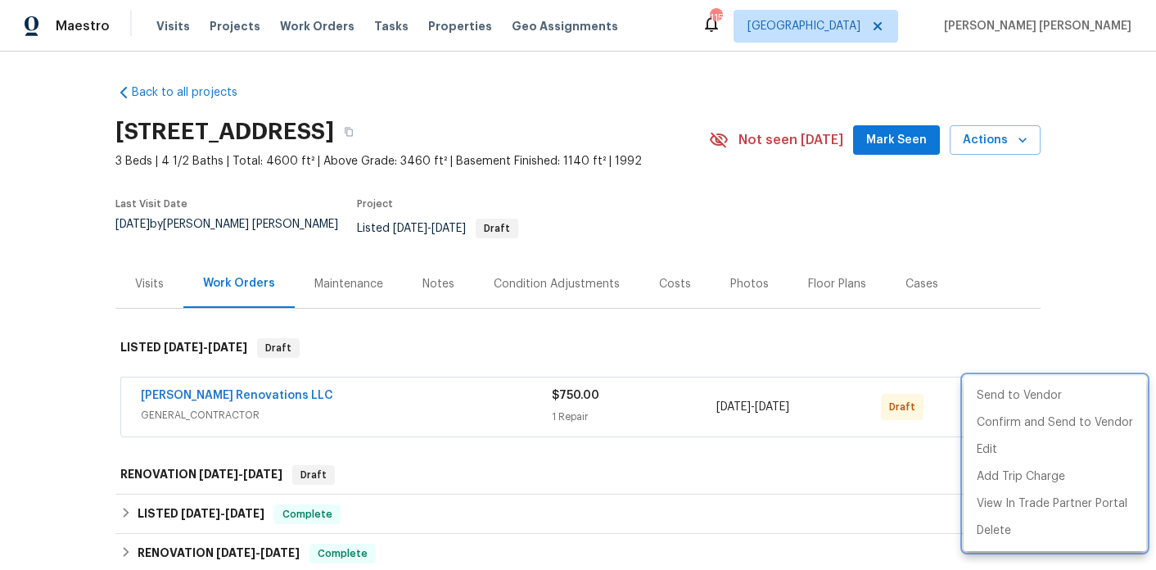
click at [1028, 305] on div at bounding box center [578, 285] width 1156 height 570
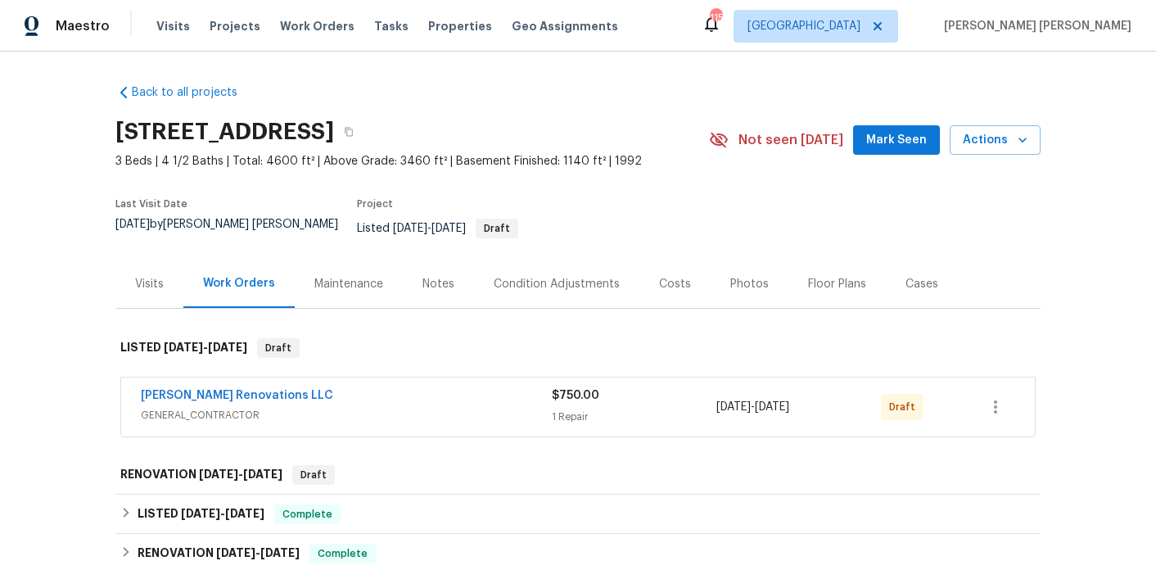
click at [422, 276] on div "Notes" at bounding box center [438, 284] width 32 height 16
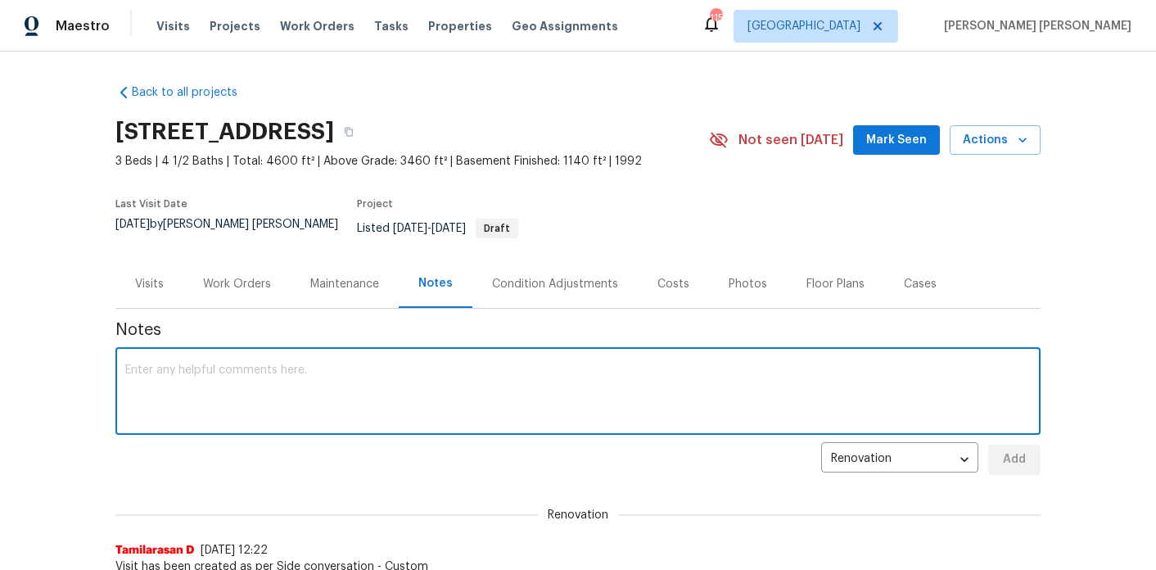
click at [421, 367] on textarea at bounding box center [577, 392] width 905 height 57
paste textarea "HSR-713621"
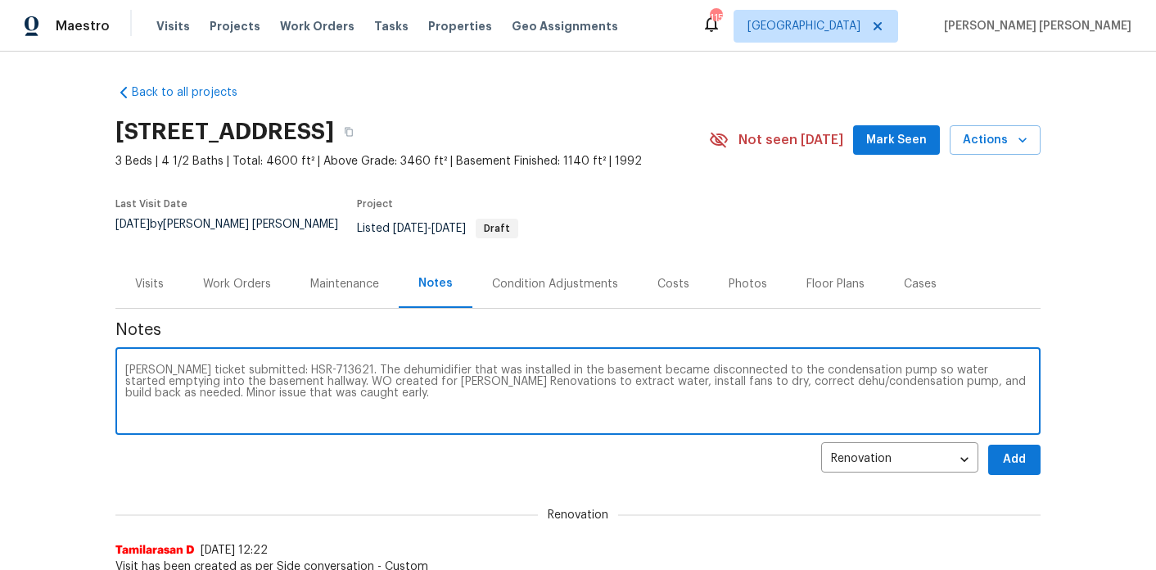
type textarea "[PERSON_NAME] ticket submitted: HSR-713621. The dehumidifier that was installed…"
click at [1007, 451] on span "Add" at bounding box center [1014, 459] width 26 height 20
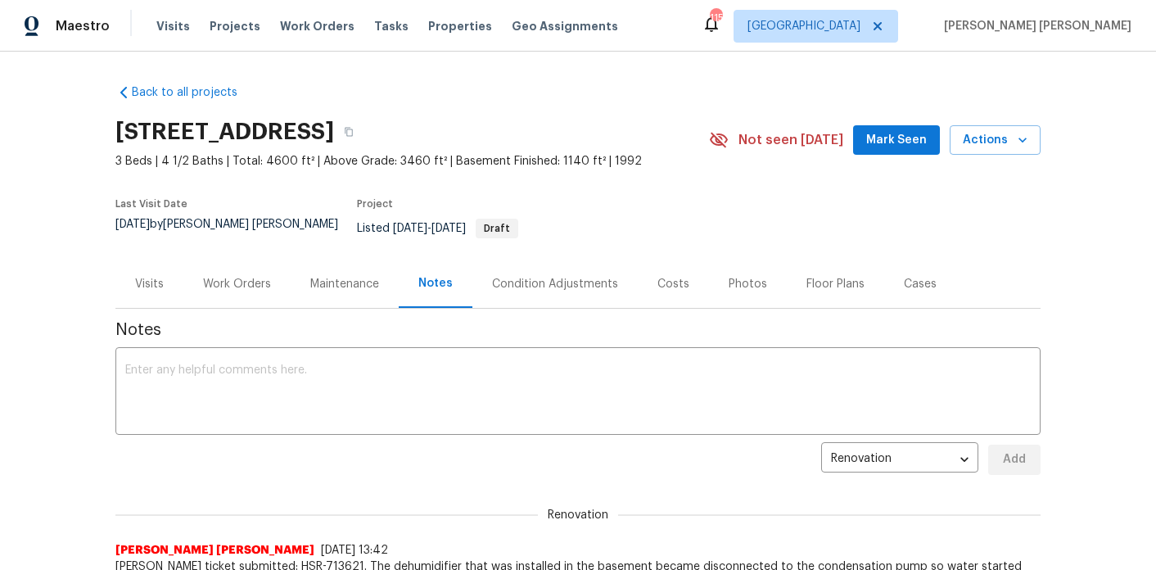
click at [242, 276] on div "Work Orders" at bounding box center [237, 284] width 68 height 16
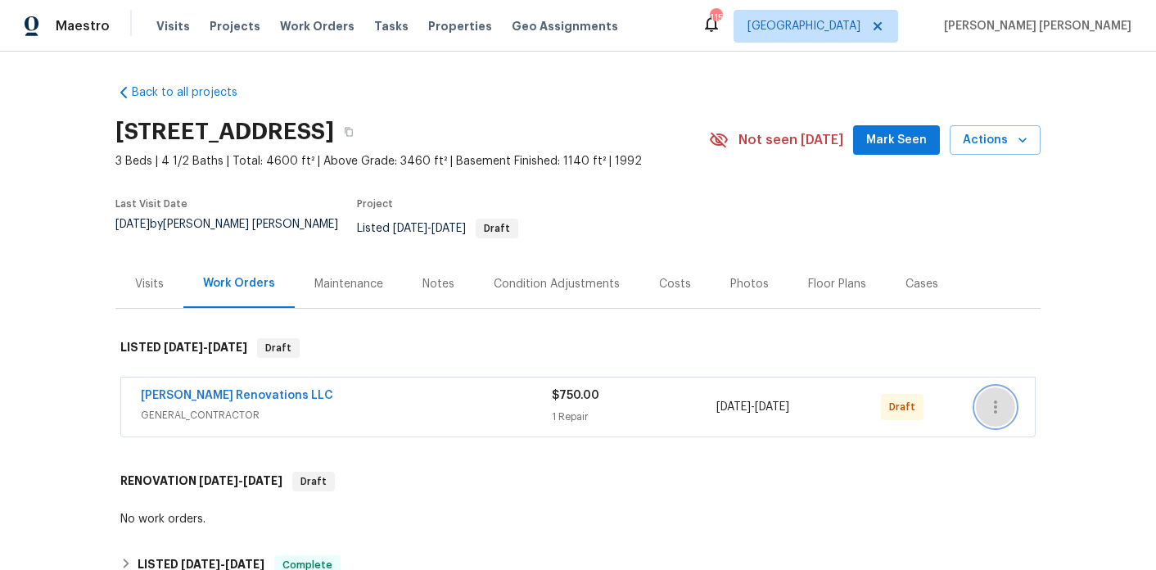
click at [1002, 397] on icon "button" at bounding box center [995, 407] width 20 height 20
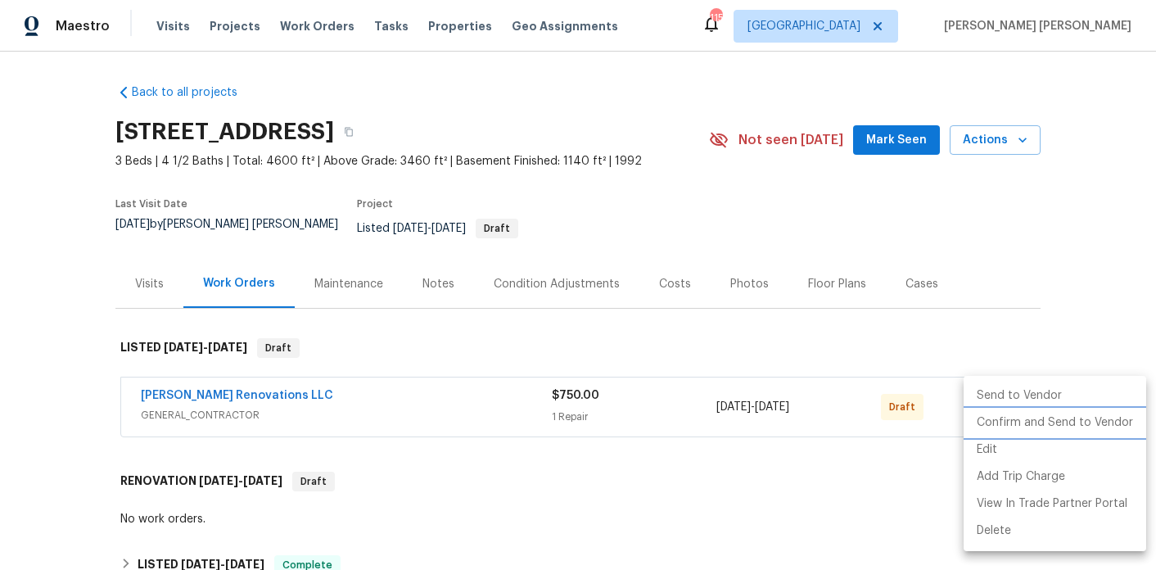
click at [998, 416] on li "Confirm and Send to Vendor" at bounding box center [1054, 422] width 183 height 27
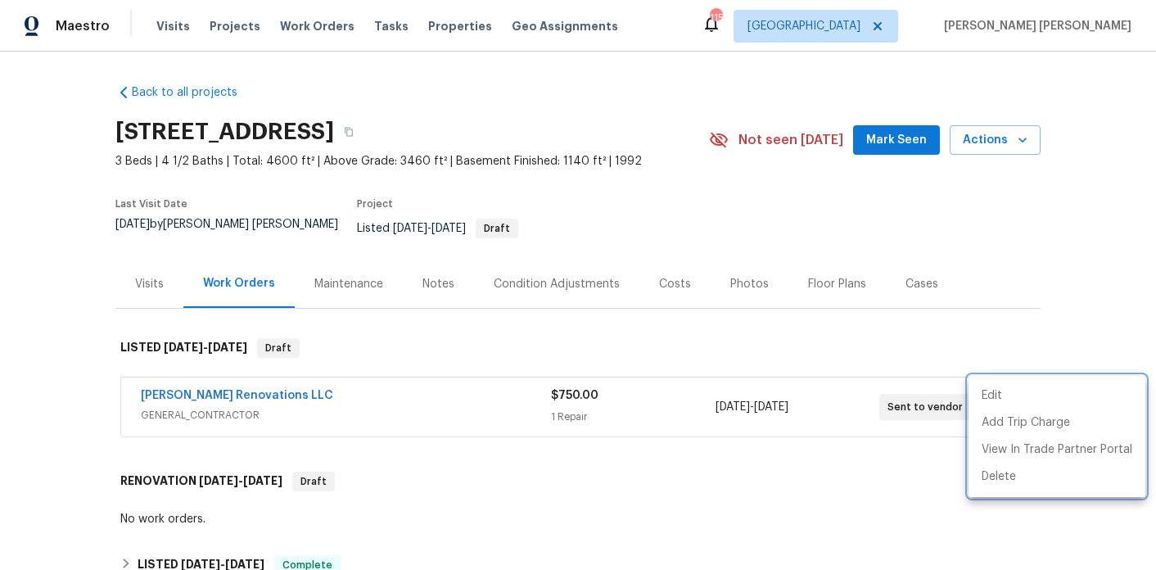
click at [730, 219] on div at bounding box center [578, 285] width 1156 height 570
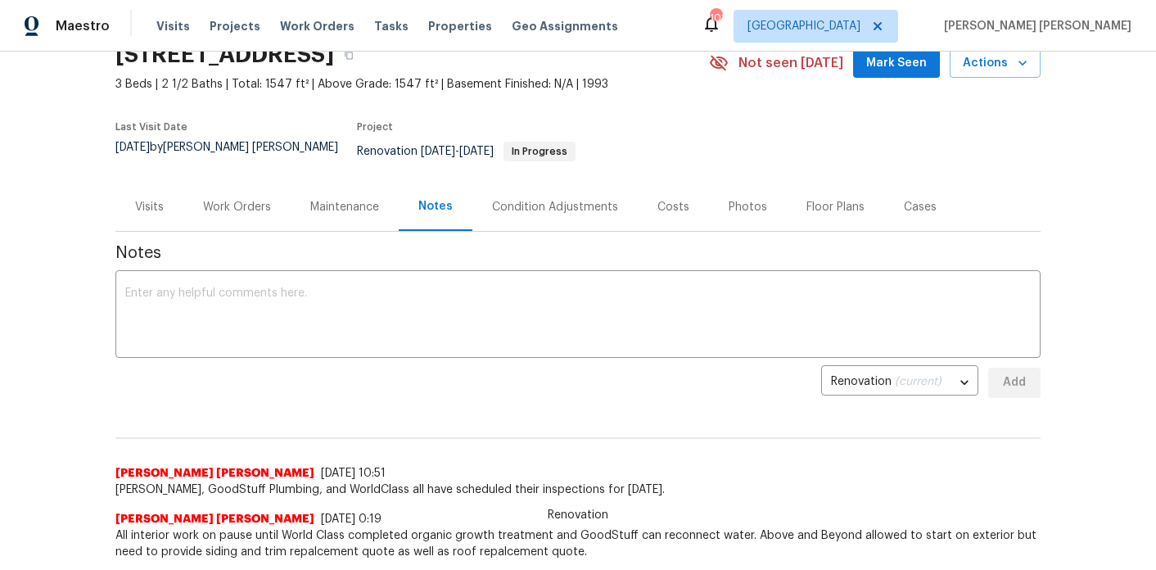
scroll to position [103, 0]
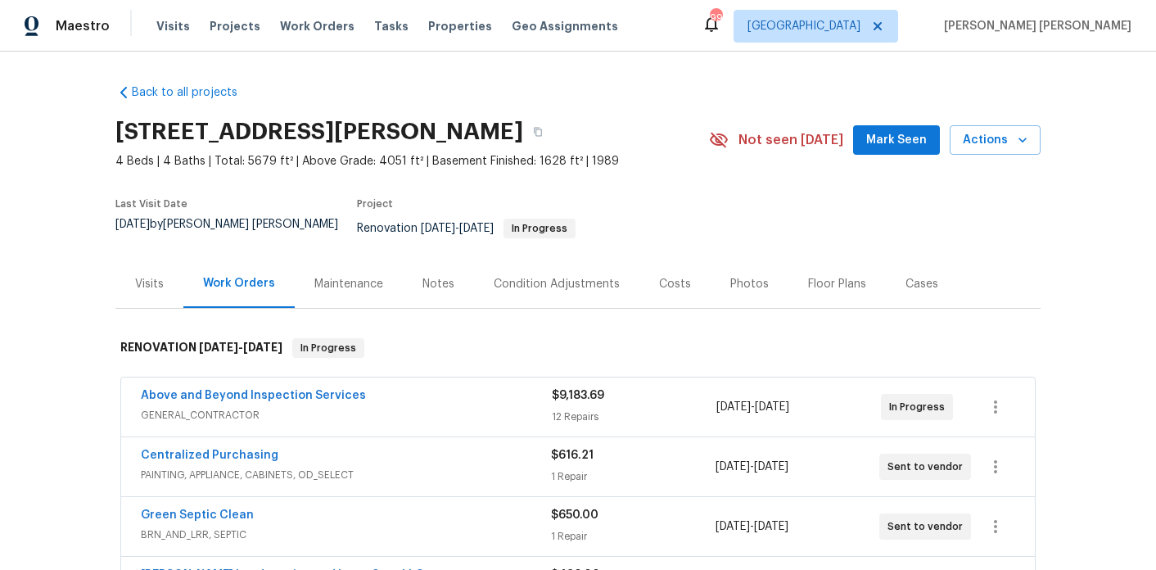
scroll to position [284, 0]
